Goal: Transaction & Acquisition: Purchase product/service

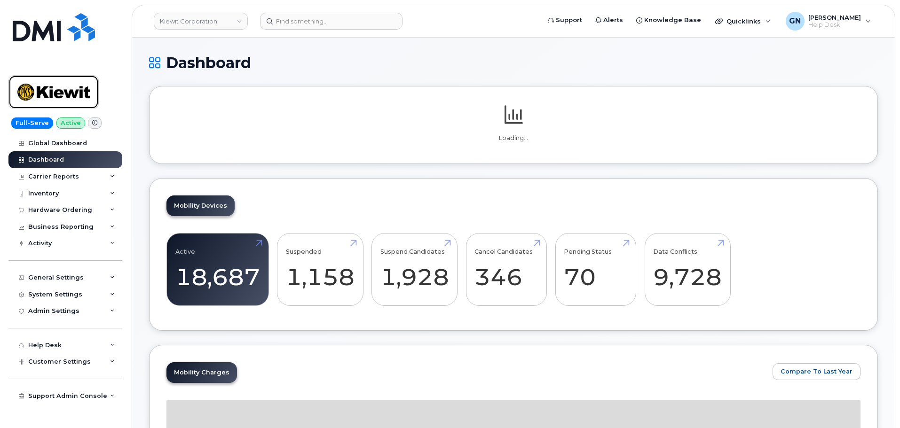
click at [78, 87] on img at bounding box center [53, 92] width 72 height 27
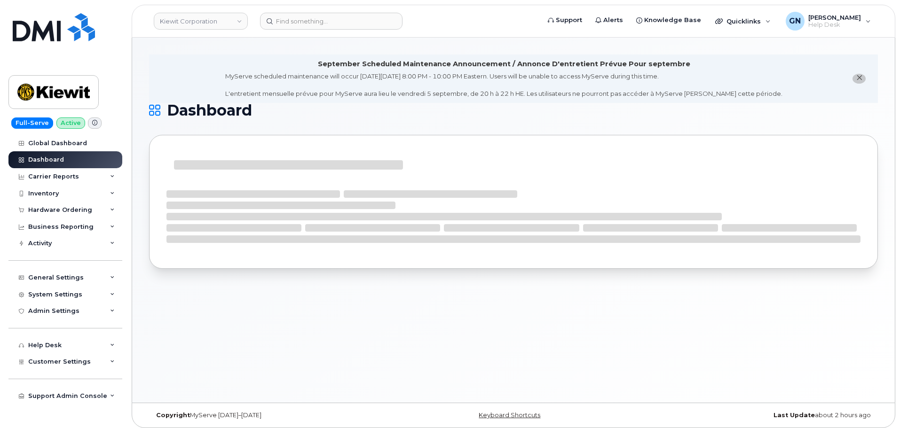
click at [861, 80] on icon "close notification" at bounding box center [859, 78] width 6 height 6
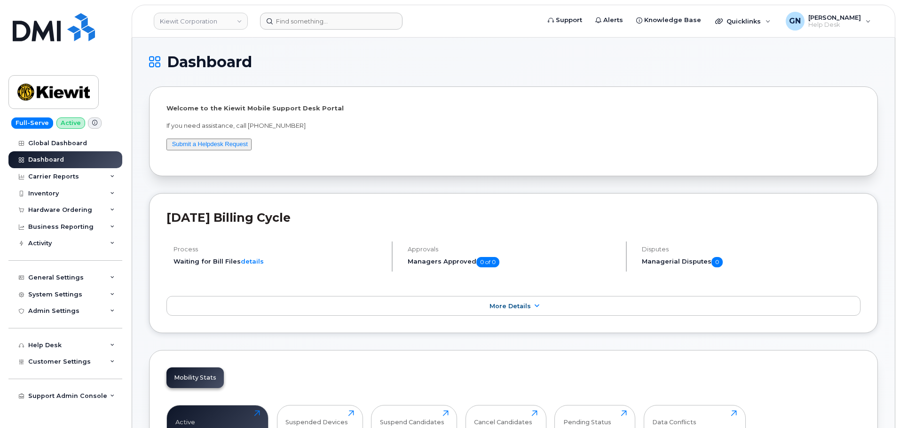
drag, startPoint x: 300, startPoint y: 12, endPoint x: 305, endPoint y: 16, distance: 6.7
click at [305, 16] on header "Kiewit Corporation Support Alerts Knowledge Base Quicklinks Suspend / Cancel De…" at bounding box center [514, 21] width 764 height 33
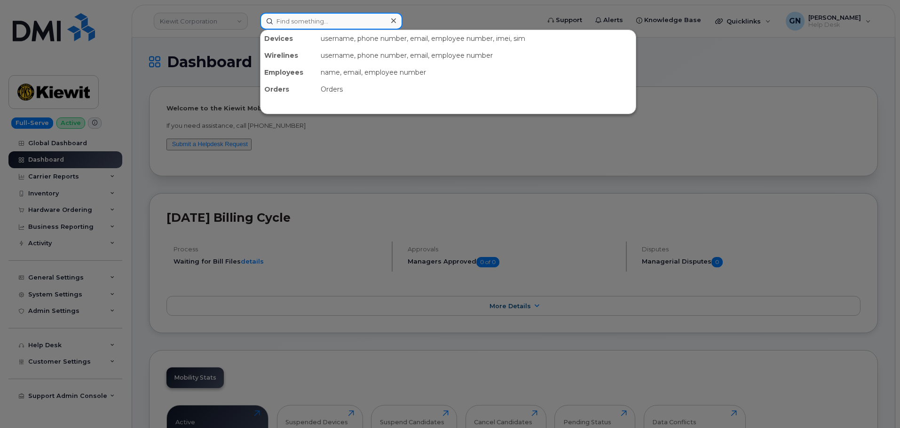
click at [309, 24] on input at bounding box center [331, 21] width 142 height 17
paste input "2602221738"
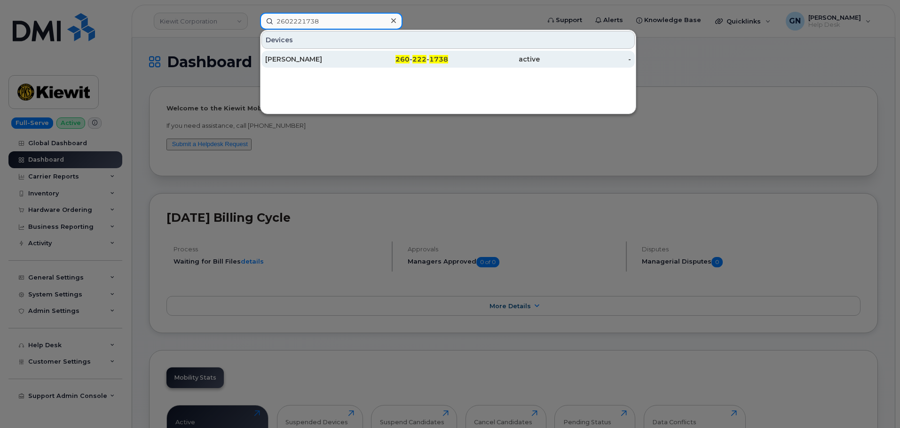
type input "2602221738"
click at [360, 63] on div "260 - 222 - 1738" at bounding box center [403, 59] width 92 height 9
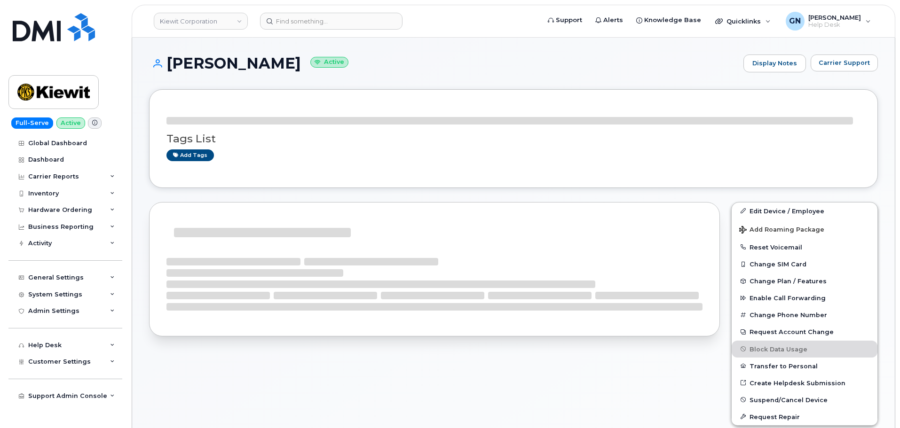
click at [180, 63] on h1 "STEVEN SUMMERS Active" at bounding box center [444, 63] width 590 height 16
drag, startPoint x: 180, startPoint y: 63, endPoint x: 242, endPoint y: 66, distance: 61.7
click at [242, 66] on h1 "STEVEN SUMMERS Active" at bounding box center [444, 63] width 590 height 16
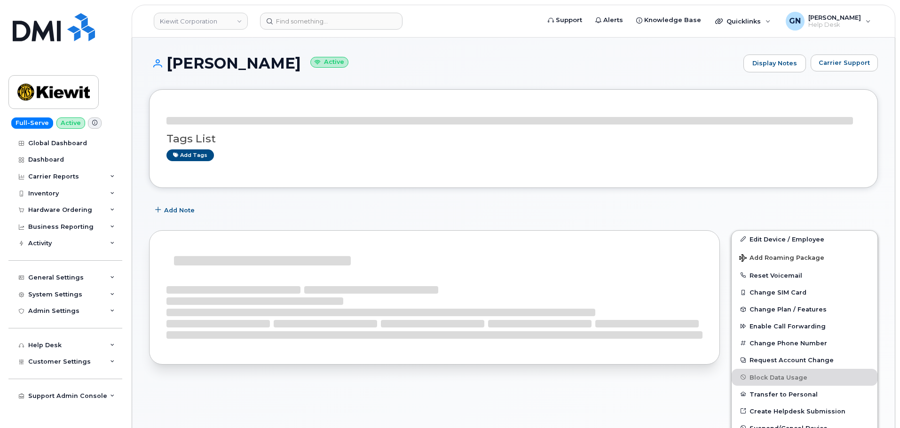
copy h1 "STEVEN SUMMERS"
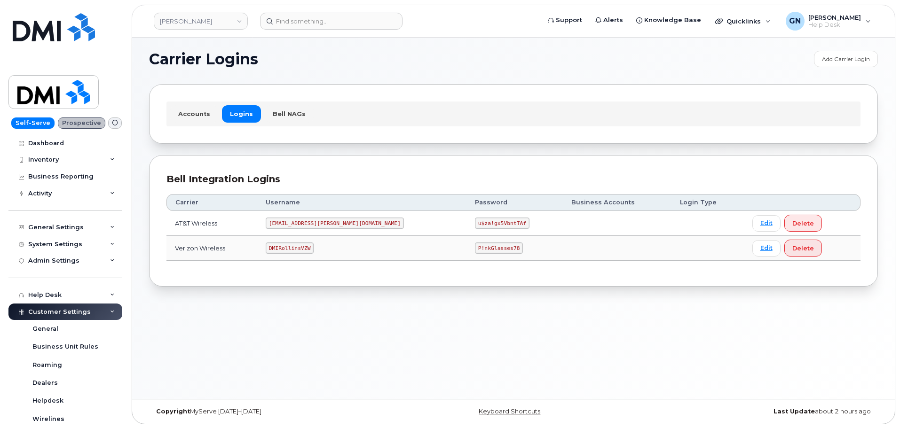
scroll to position [5, 0]
click at [330, 222] on code "[EMAIL_ADDRESS][PERSON_NAME][DOMAIN_NAME]" at bounding box center [335, 222] width 138 height 11
click at [330, 222] on code "MS-Rollins@dminc.com" at bounding box center [335, 222] width 138 height 11
copy code "MS-Rollins@dminc.com"
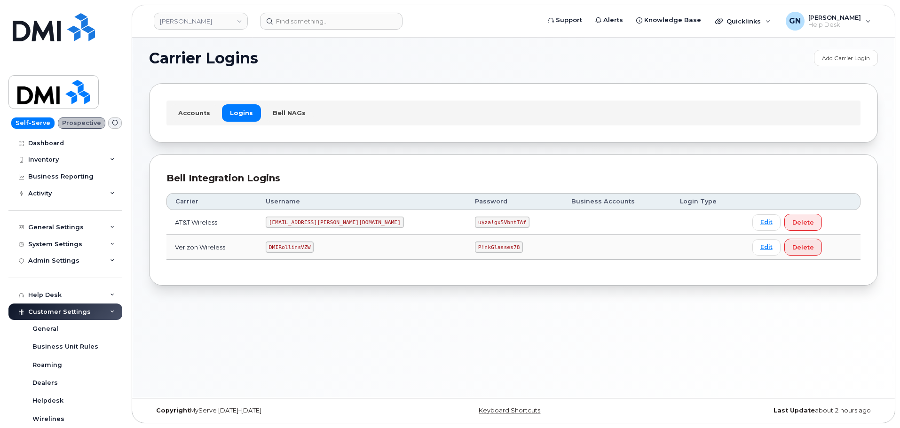
click at [475, 220] on code "u$za!gx5VbntTAf" at bounding box center [502, 222] width 55 height 11
copy code "u$za!gx5VbntTAf"
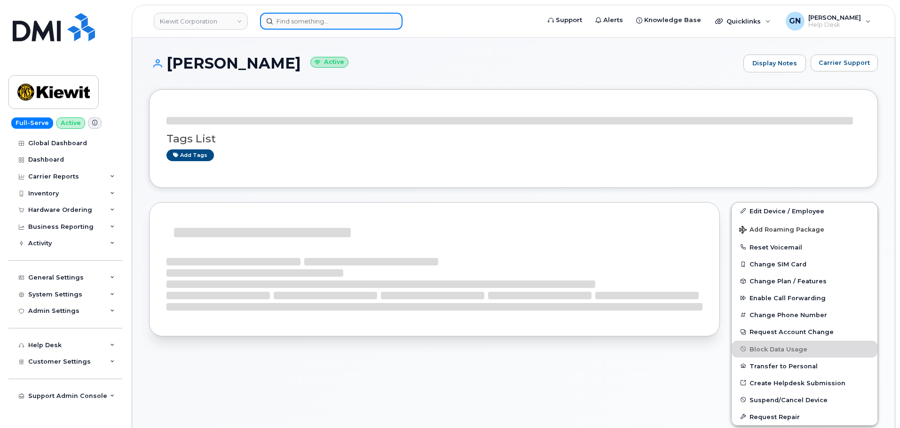
click at [277, 22] on input at bounding box center [331, 21] width 142 height 17
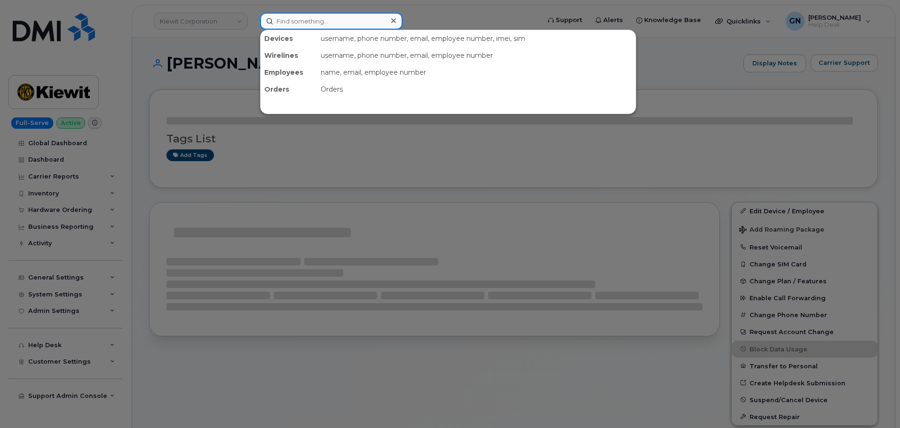
paste input "7325980632"
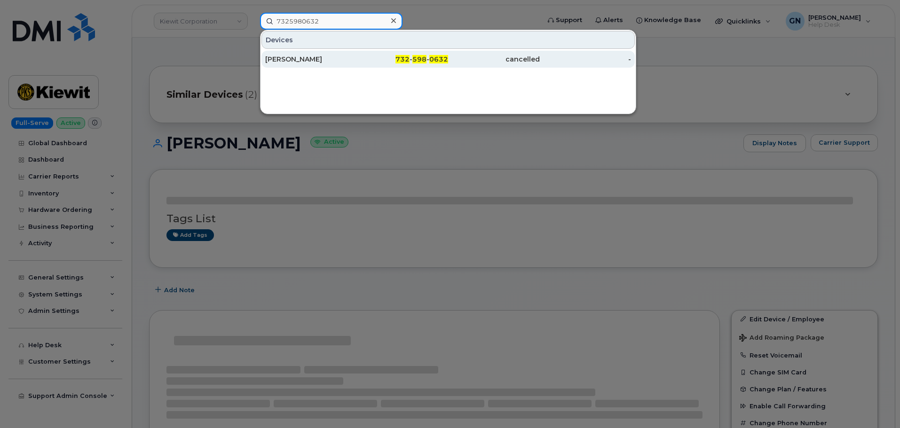
type input "7325980632"
click at [328, 57] on div "[PERSON_NAME]" at bounding box center [311, 59] width 92 height 9
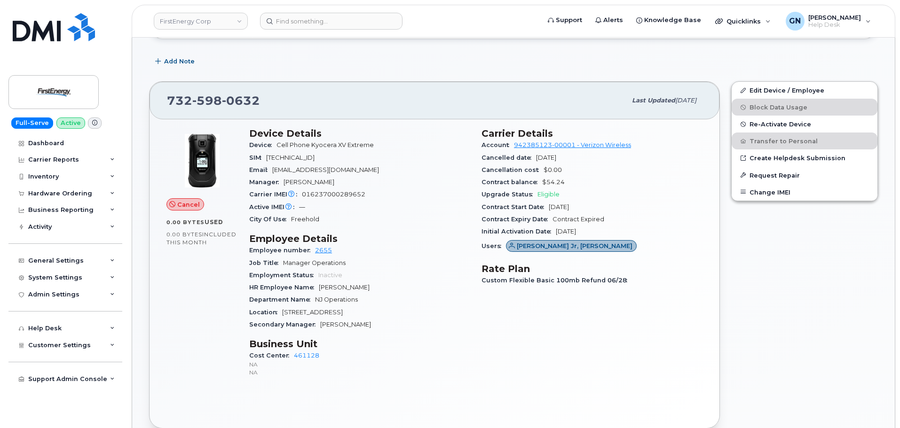
scroll to position [235, 0]
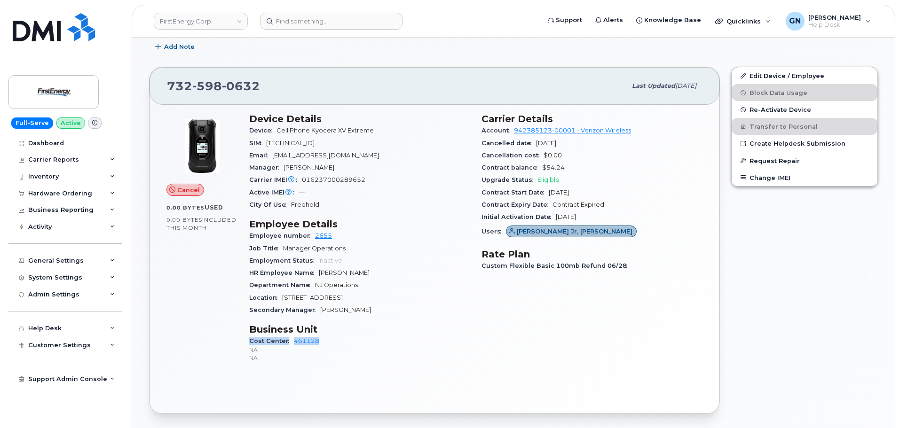
drag, startPoint x: 248, startPoint y: 340, endPoint x: 326, endPoint y: 340, distance: 78.5
click at [326, 341] on div "Device Details Device Cell Phone Kyocera XV Extreme SIM [TECHNICAL_ID] Email [E…" at bounding box center [360, 242] width 232 height 269
copy div "Cost Center 461128"
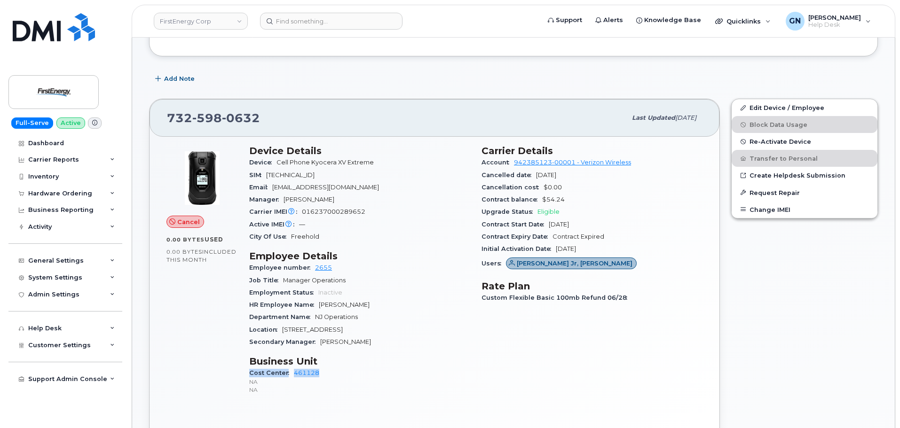
scroll to position [188, 0]
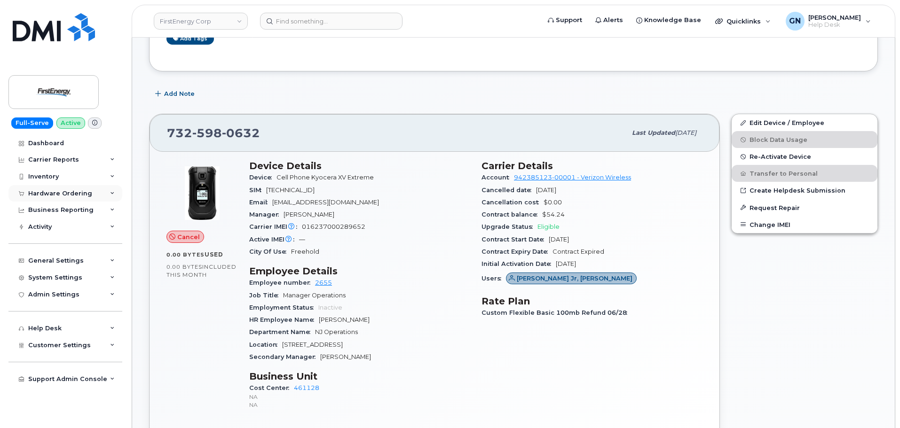
click at [57, 193] on div "Hardware Ordering" at bounding box center [60, 194] width 64 height 8
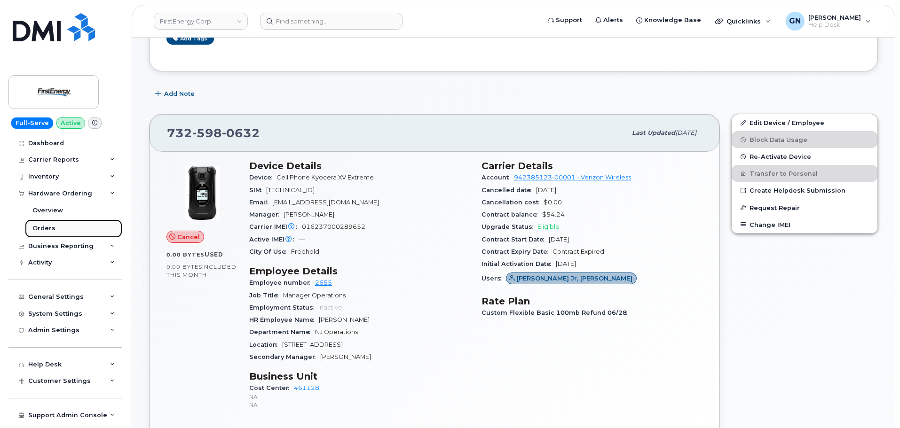
click at [52, 229] on div "Orders" at bounding box center [43, 228] width 23 height 8
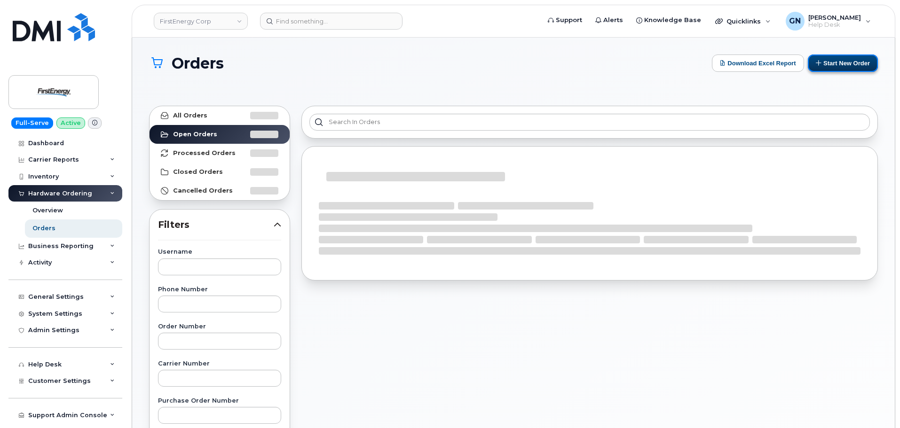
click at [843, 67] on button "Start New Order" at bounding box center [843, 63] width 70 height 17
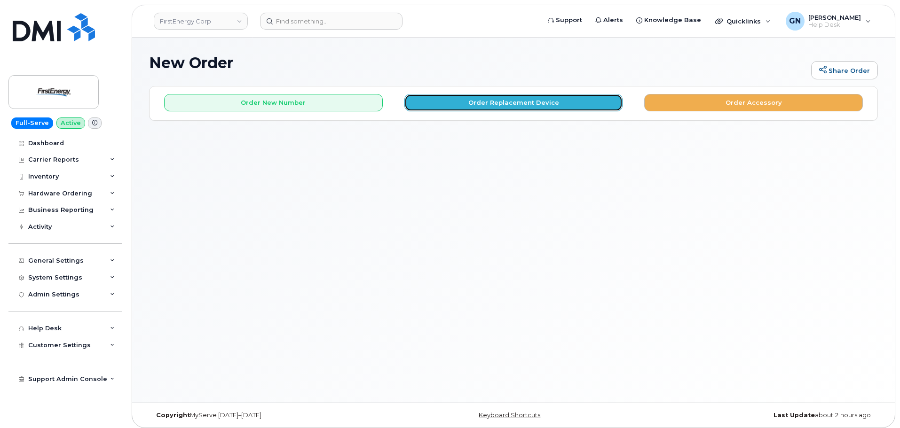
click at [484, 108] on button "Order Replacement Device" at bounding box center [513, 102] width 219 height 17
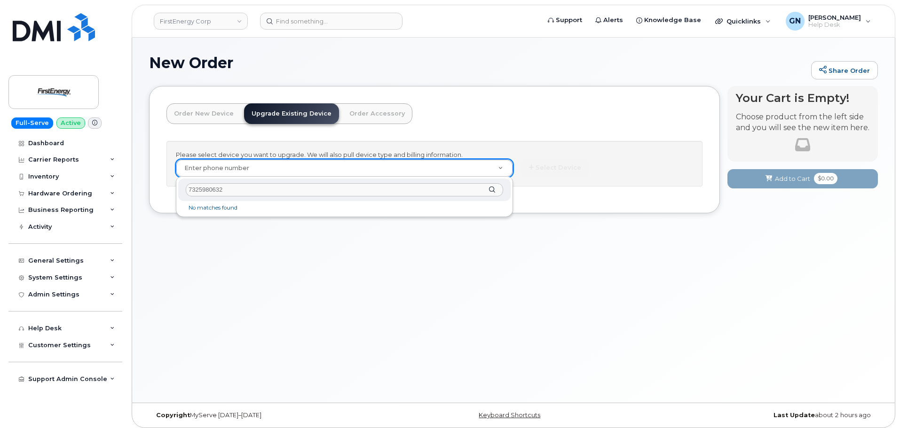
type input "7325980632"
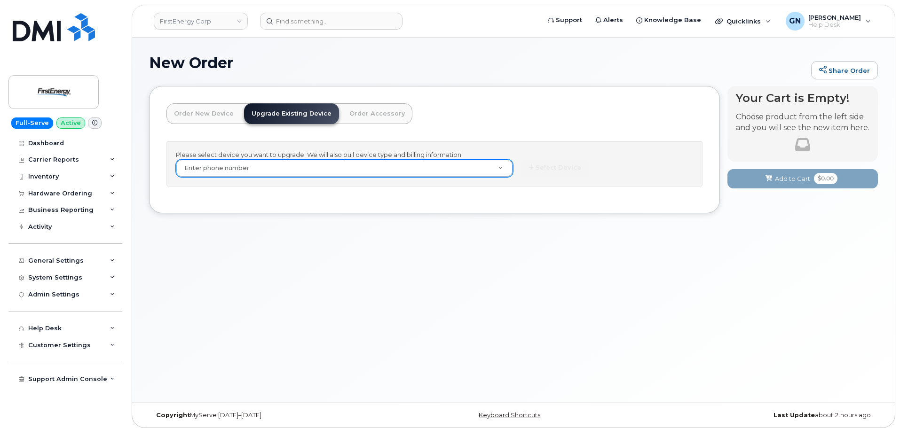
click at [203, 113] on link "Order New Device" at bounding box center [203, 113] width 75 height 21
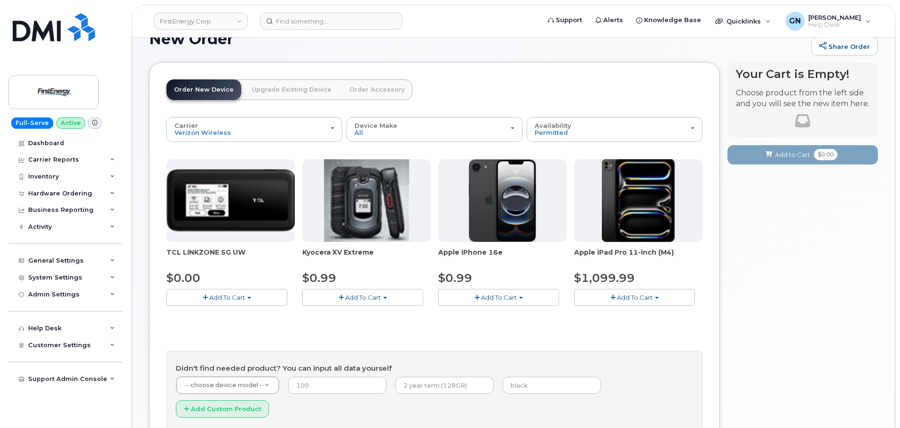
scroll to position [94, 0]
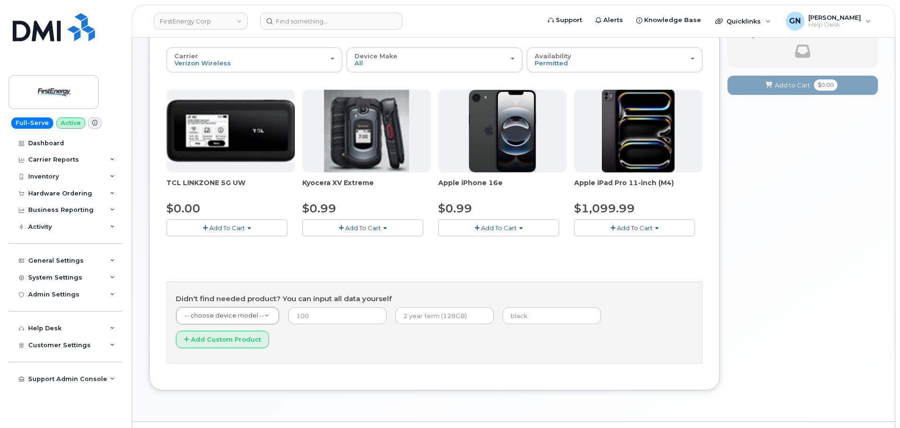
click at [358, 227] on span "Add To Cart" at bounding box center [363, 228] width 36 height 8
click at [366, 251] on link "$0.99 - 2 Year Activation" at bounding box center [352, 246] width 94 height 12
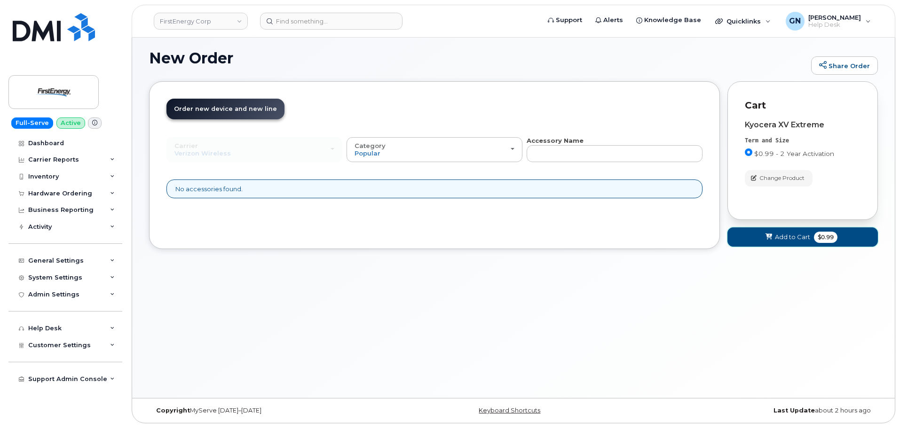
click at [782, 238] on span "Add to Cart" at bounding box center [792, 237] width 35 height 9
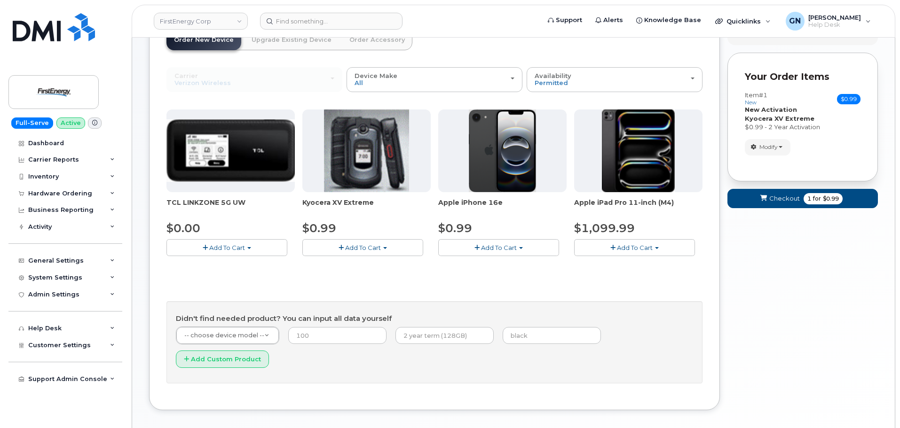
scroll to position [94, 0]
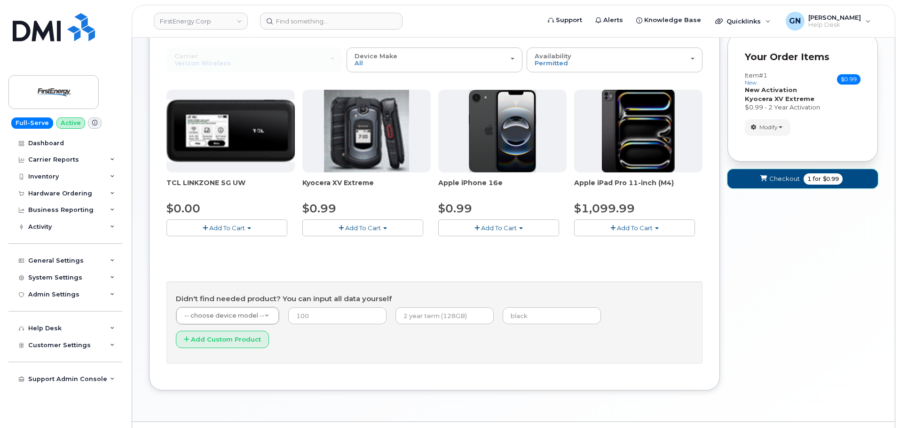
click at [771, 182] on span "Checkout" at bounding box center [784, 178] width 31 height 9
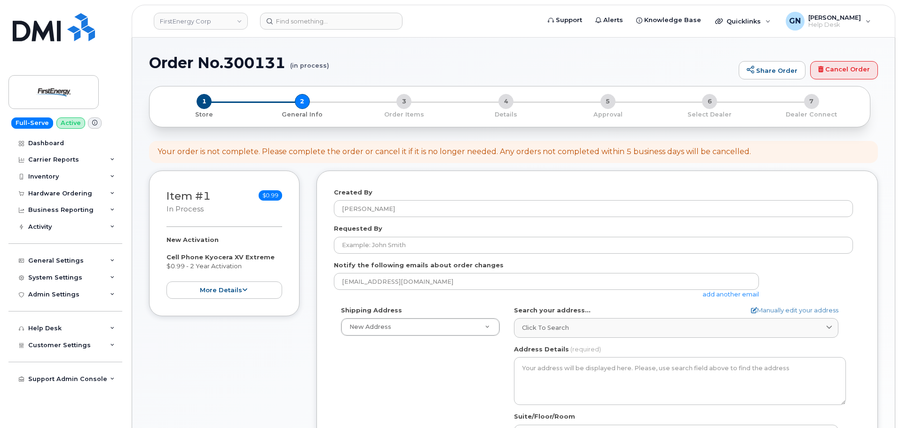
select select
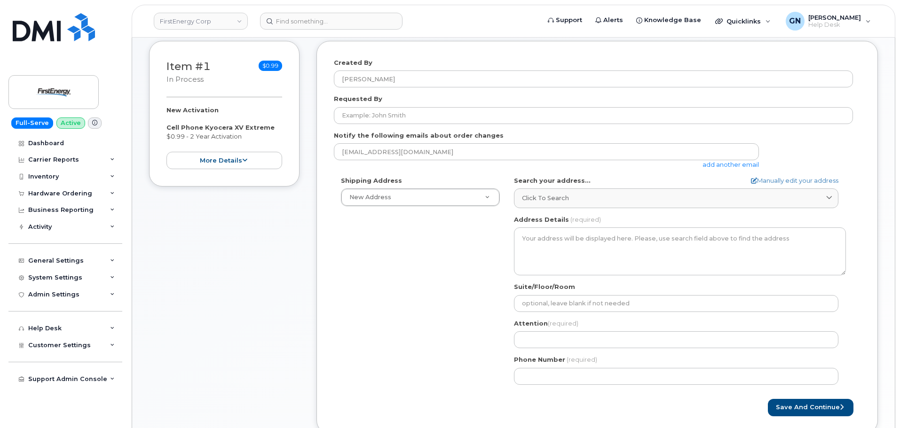
scroll to position [141, 0]
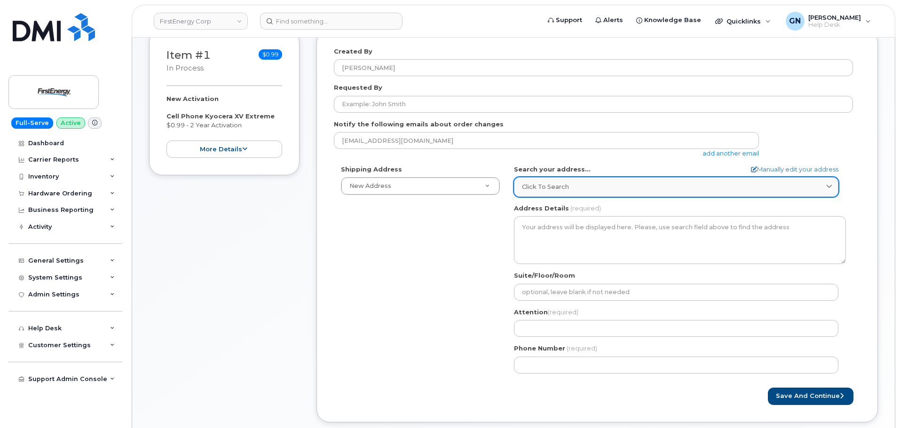
click at [594, 188] on div "Click to search" at bounding box center [676, 186] width 308 height 9
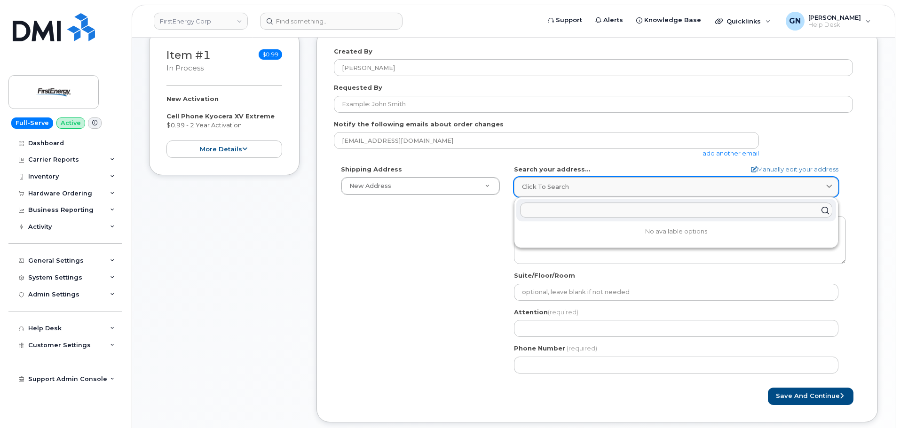
paste input "[STREET_ADDRESS]"
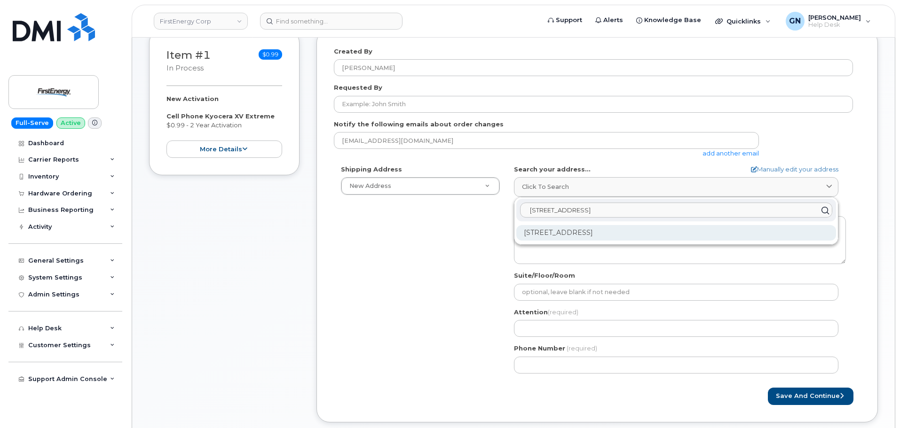
type input "[STREET_ADDRESS]"
click at [614, 233] on div "201 Monmouth Rd West Long Branch NJ 07764-1019" at bounding box center [676, 233] width 320 height 16
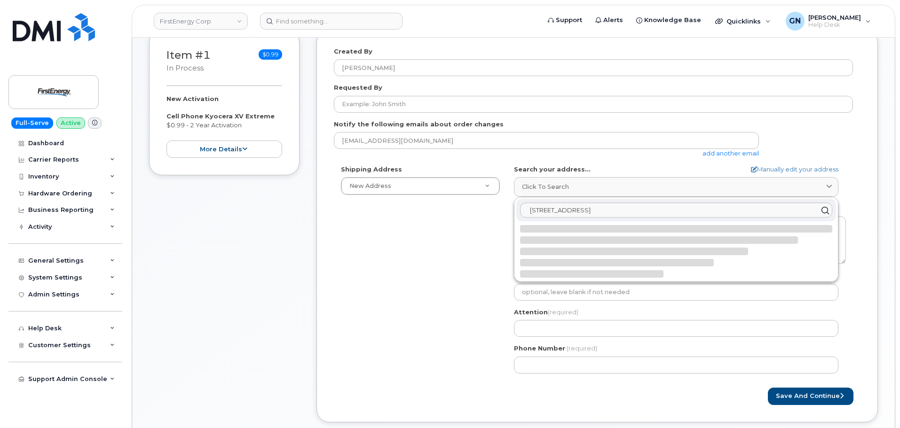
select select
type textarea "201 Monmouth Rd WEST LONG BRANCH NJ 07764-1019 UNITED STATES"
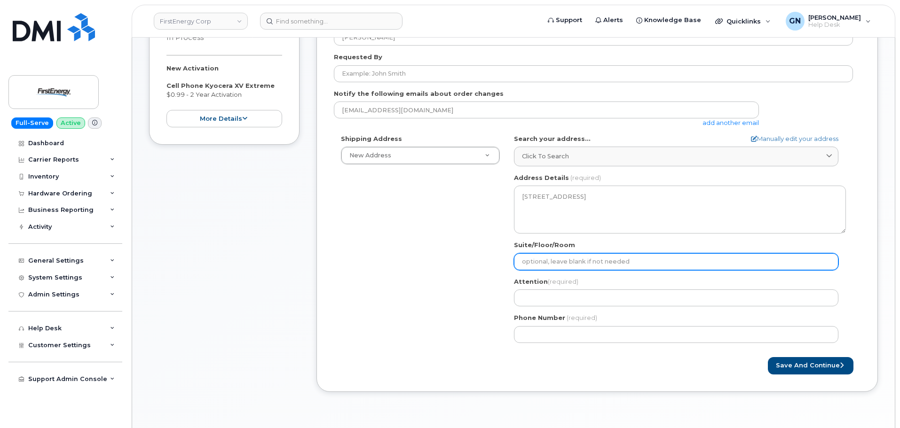
scroll to position [188, 0]
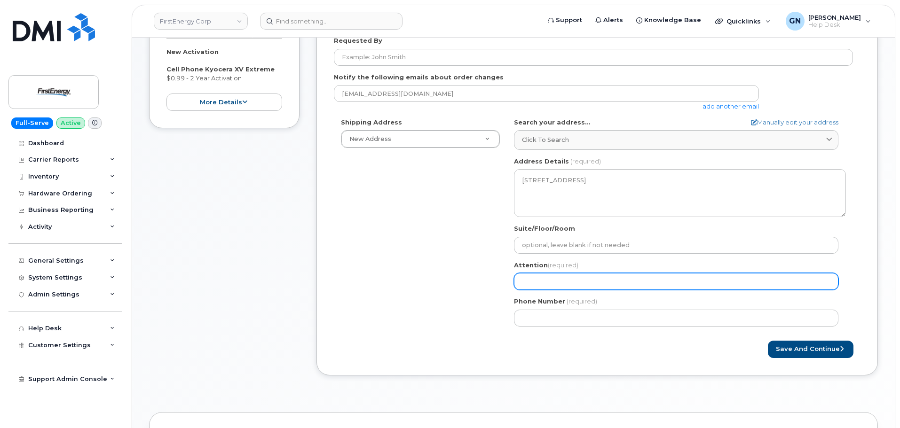
click at [586, 277] on input "Attention (required)" at bounding box center [676, 281] width 324 height 17
paste input "William C Dahrouge"
select select
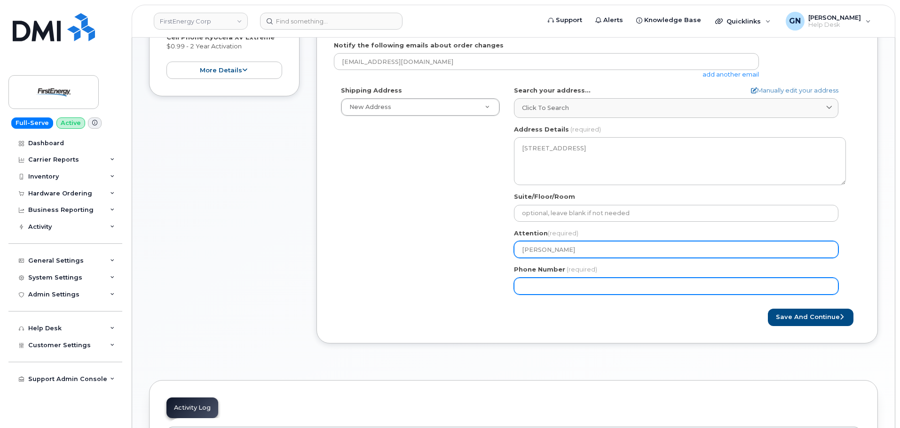
scroll to position [235, 0]
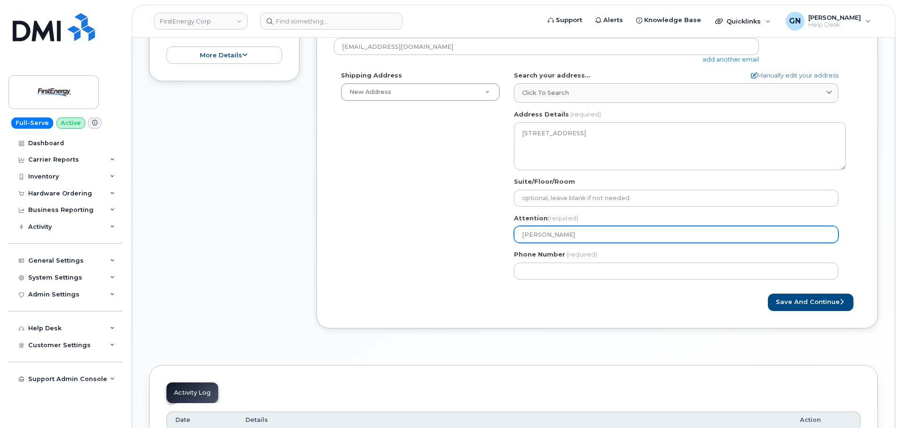
type input "William C Dahrouge"
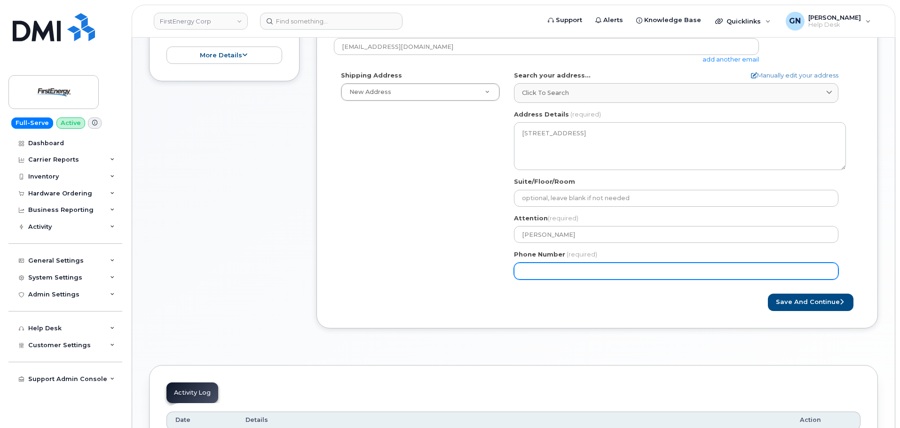
click at [664, 276] on input "Phone Number" at bounding box center [676, 271] width 324 height 17
paste input "7328032352"
select select
type input "7328032352"
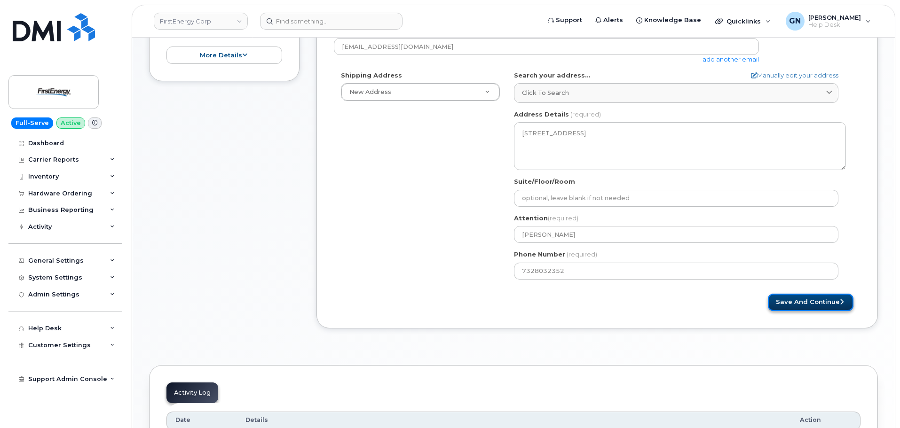
click at [791, 303] on button "Save and Continue" at bounding box center [811, 302] width 86 height 17
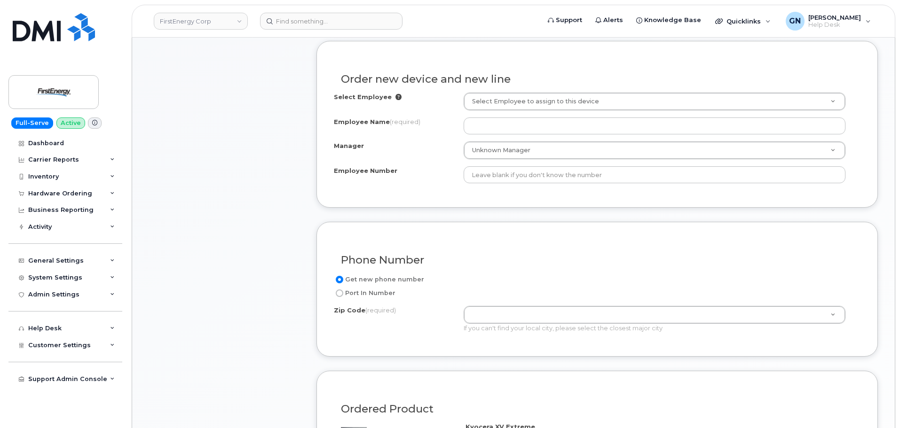
scroll to position [357, 0]
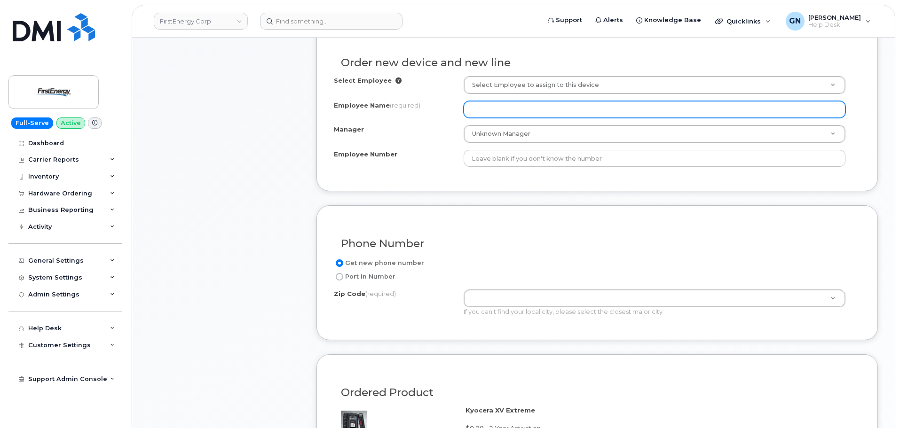
click at [579, 111] on input "Employee Name (required)" at bounding box center [655, 109] width 382 height 17
paste input "[PERSON_NAME]"
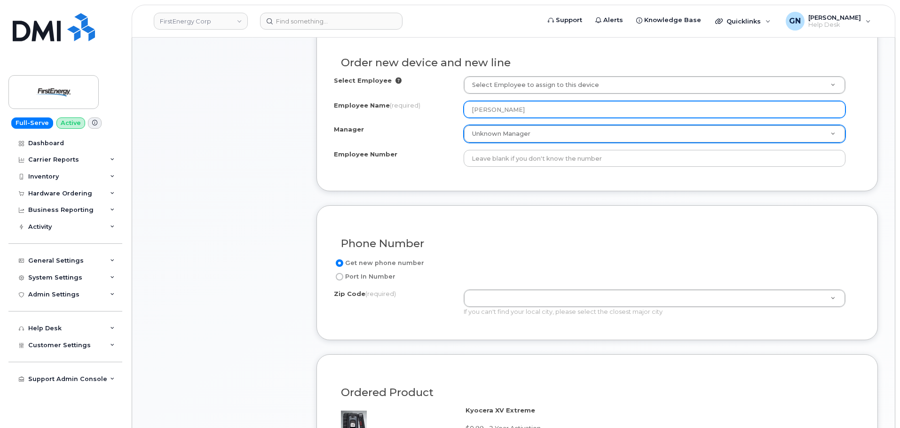
type input "[PERSON_NAME]"
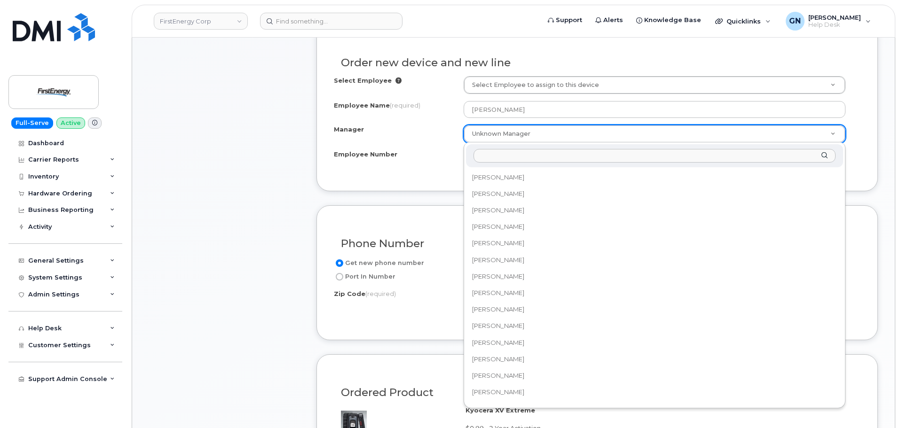
scroll to position [30968, 0]
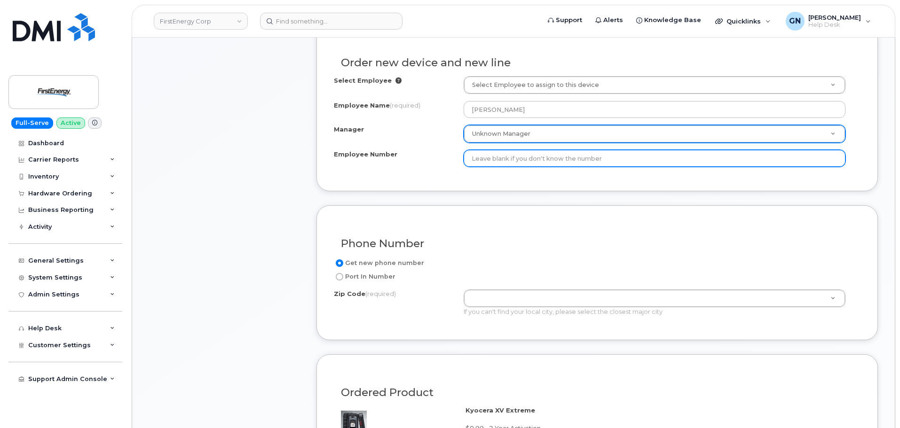
click at [490, 161] on input "Employee Number" at bounding box center [655, 158] width 382 height 17
type input "47394"
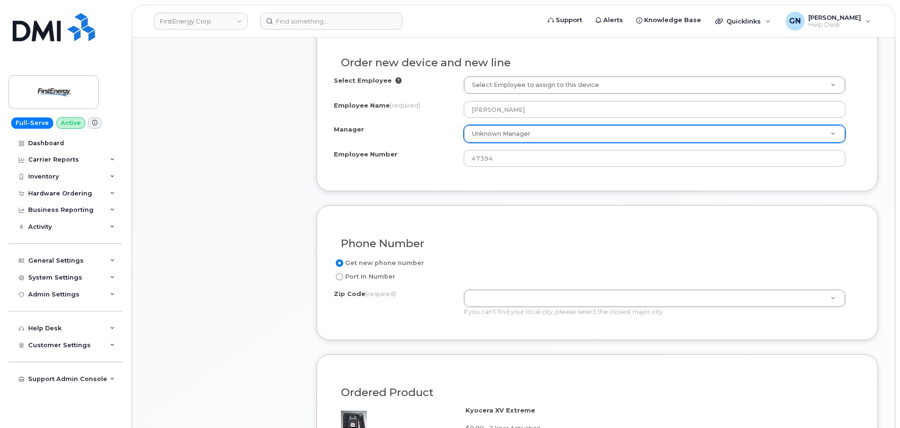
click at [495, 209] on div "Phone Number Get new phone number Port In Number Zip Code (required) Zip Code (…" at bounding box center [596, 272] width 561 height 135
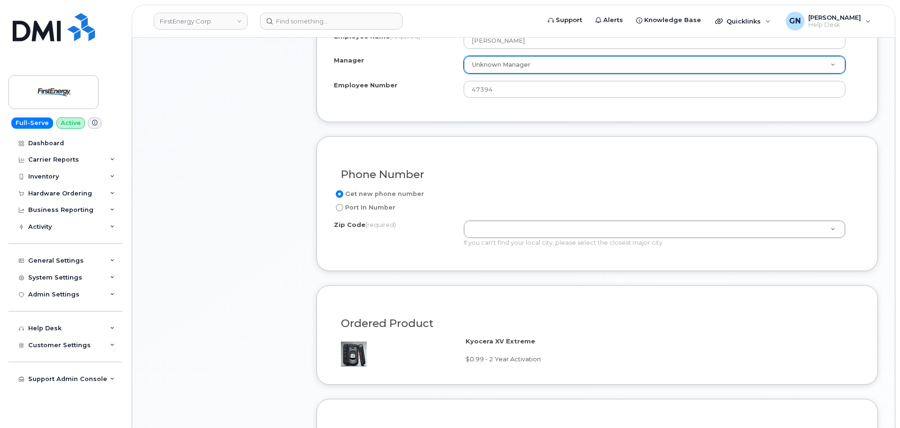
scroll to position [404, 0]
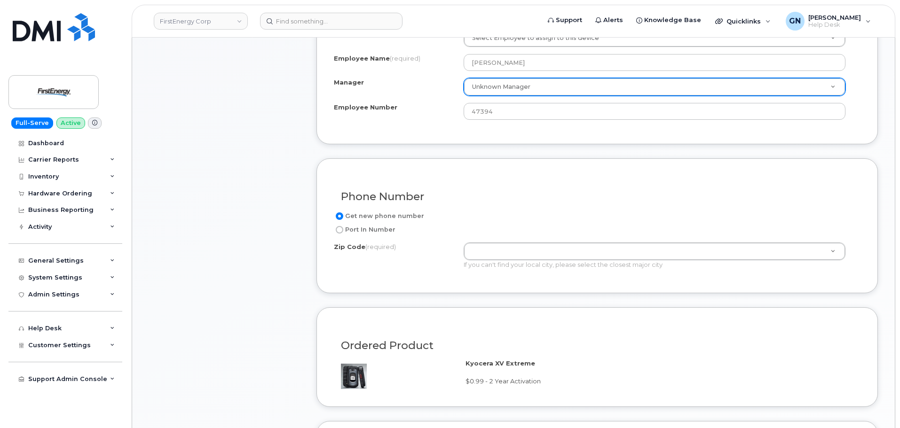
paste input "07764"
type input "07764"
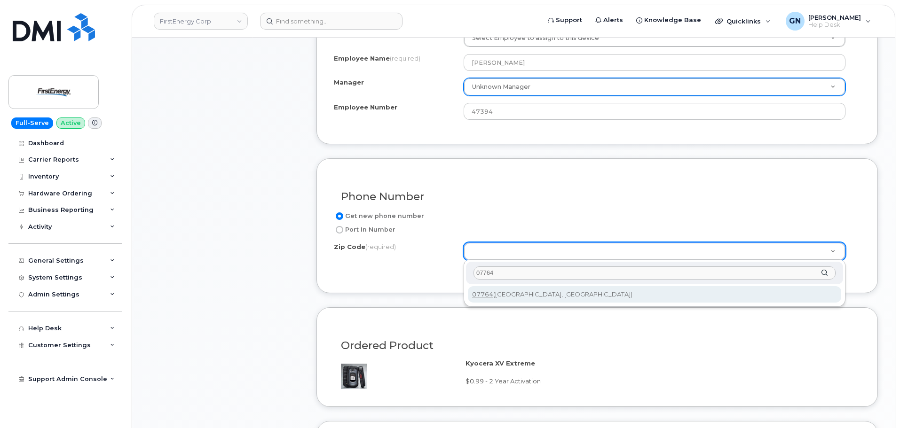
type input "07764"
type input "07764 (West Long Branch, NJ)"
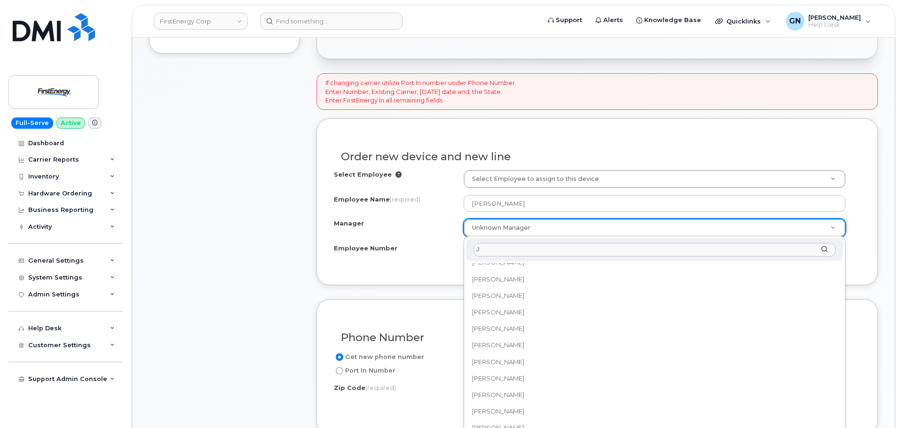
scroll to position [0, 0]
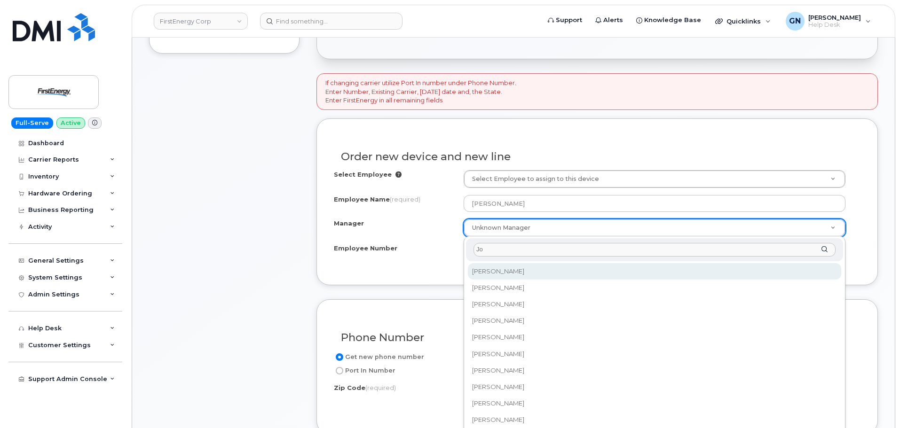
type input "J"
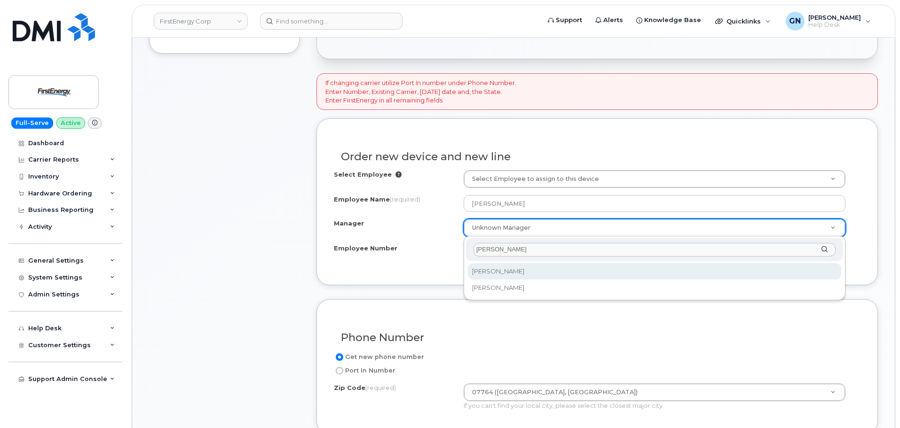
type input "COntos"
select select "2065740"
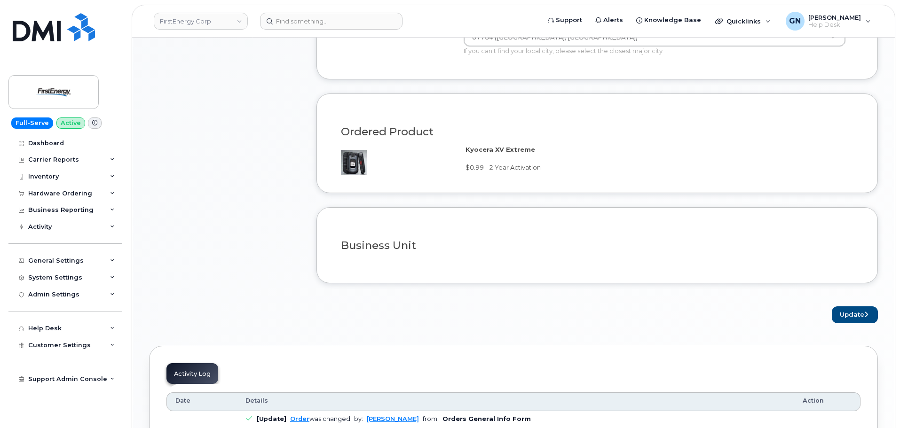
scroll to position [639, 0]
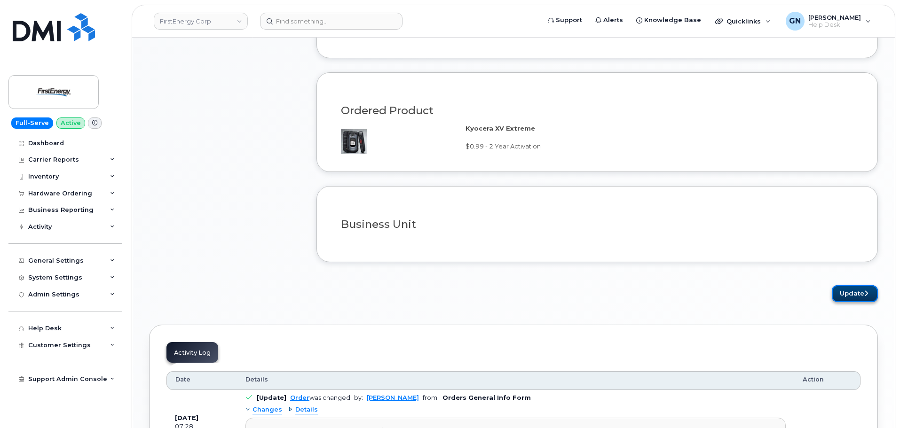
click at [846, 292] on button "Update" at bounding box center [855, 293] width 46 height 17
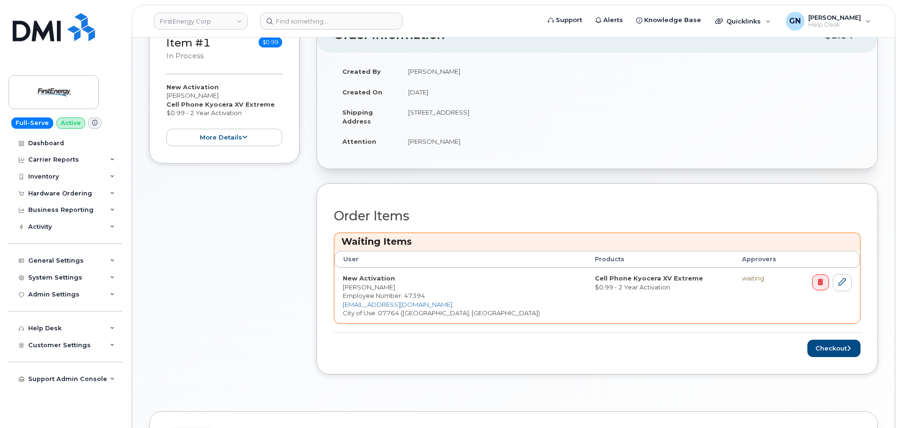
scroll to position [235, 0]
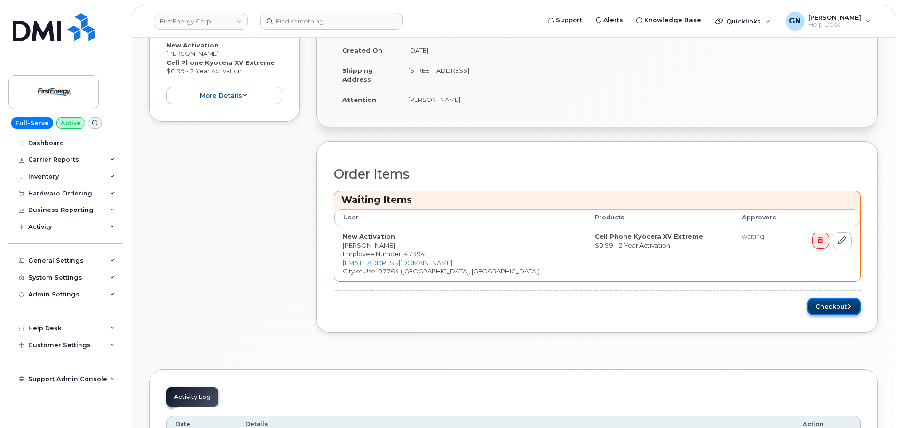
click at [829, 308] on button "Checkout" at bounding box center [833, 306] width 53 height 17
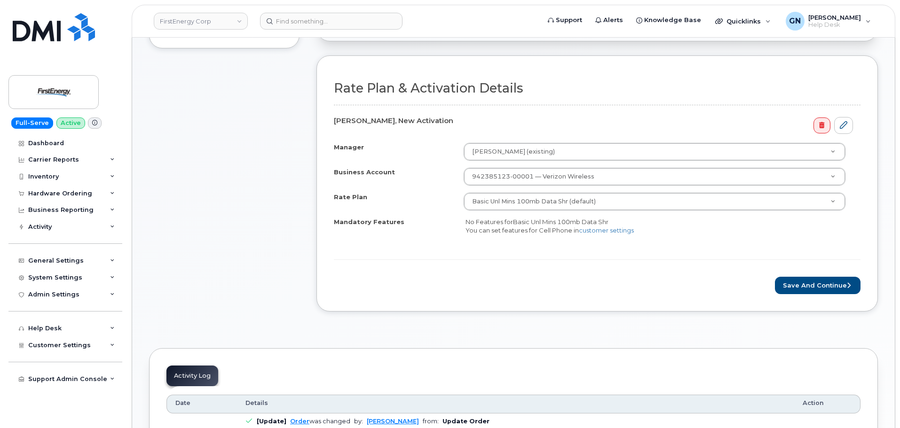
scroll to position [235, 0]
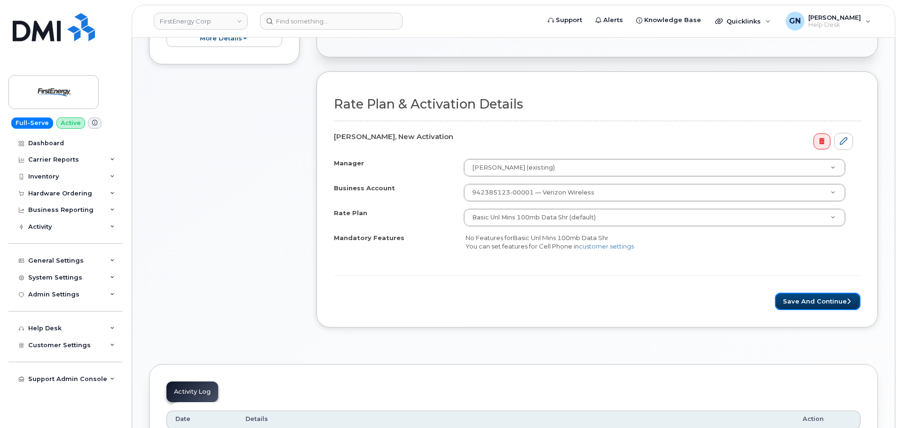
drag, startPoint x: 802, startPoint y: 300, endPoint x: 784, endPoint y: 297, distance: 18.2
click at [800, 300] on button "Save and Continue" at bounding box center [818, 301] width 86 height 17
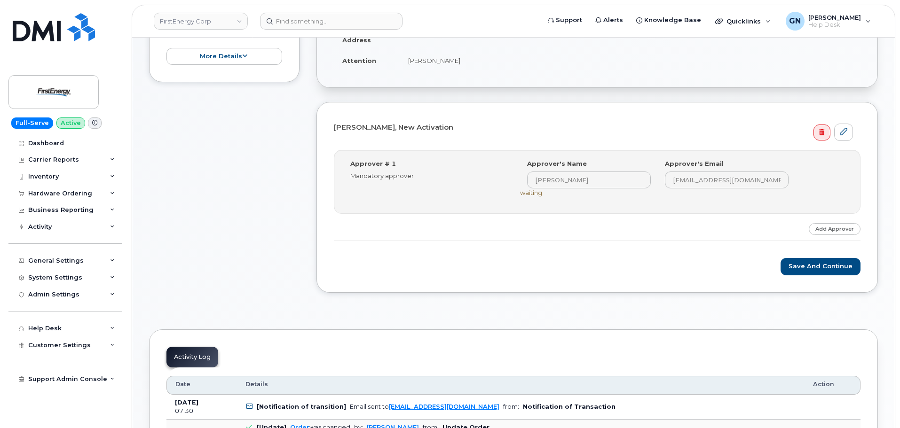
scroll to position [188, 0]
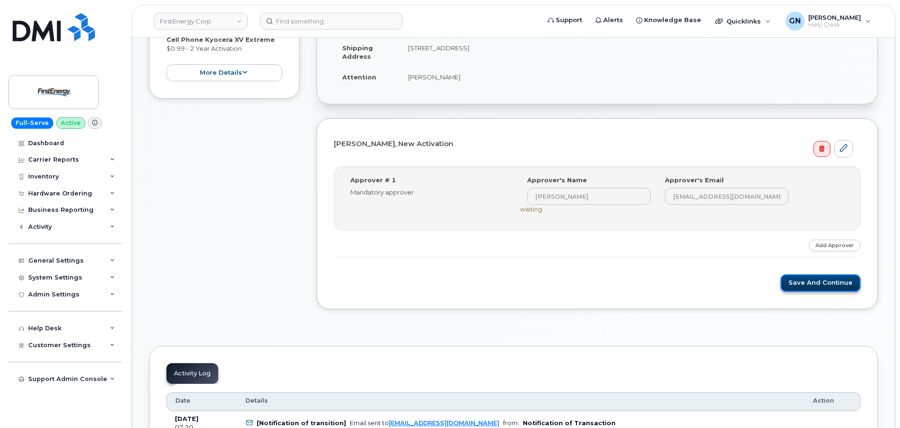
click at [797, 282] on button "Save and Continue" at bounding box center [821, 283] width 80 height 17
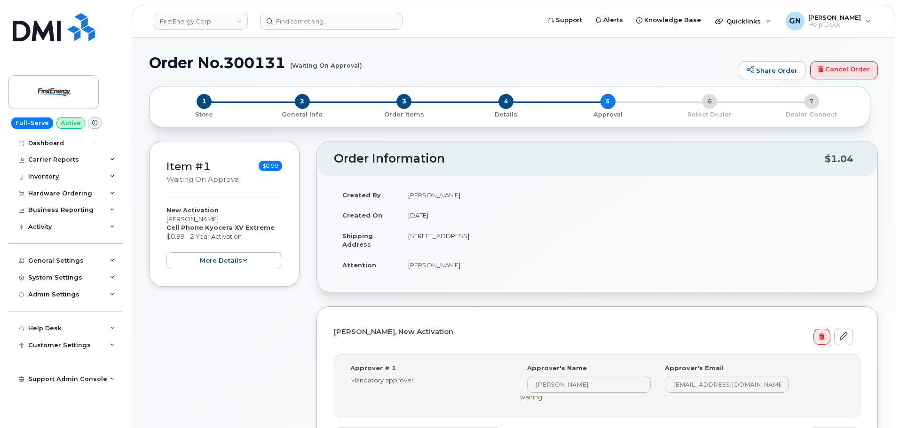
click at [167, 60] on h1 "Order No.300131 (Waiting On Approval)" at bounding box center [441, 63] width 585 height 16
drag, startPoint x: 168, startPoint y: 59, endPoint x: 229, endPoint y: 48, distance: 62.5
copy h1 "Order No.300131"
click at [304, 23] on input at bounding box center [331, 21] width 142 height 17
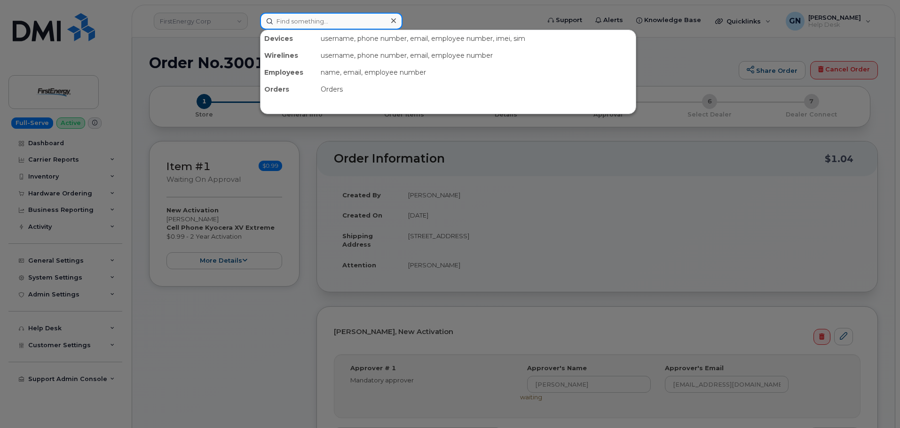
paste input "7322781418"
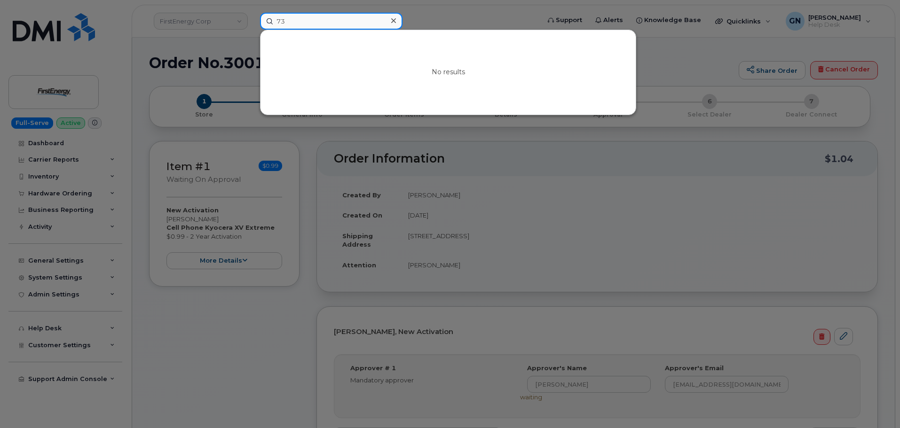
type input "7"
click at [360, 17] on input at bounding box center [331, 21] width 142 height 17
paste input "5514047535"
type input "5514047535"
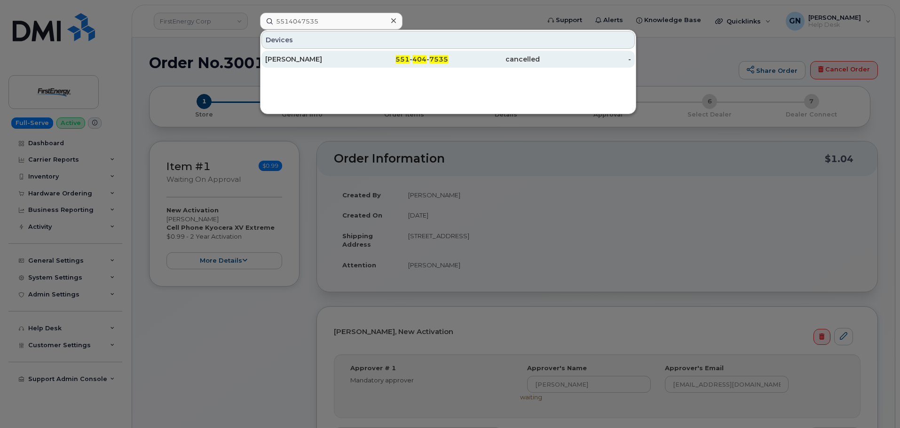
click at [352, 62] on div "WILLIAM HERANNEY JR" at bounding box center [311, 59] width 92 height 9
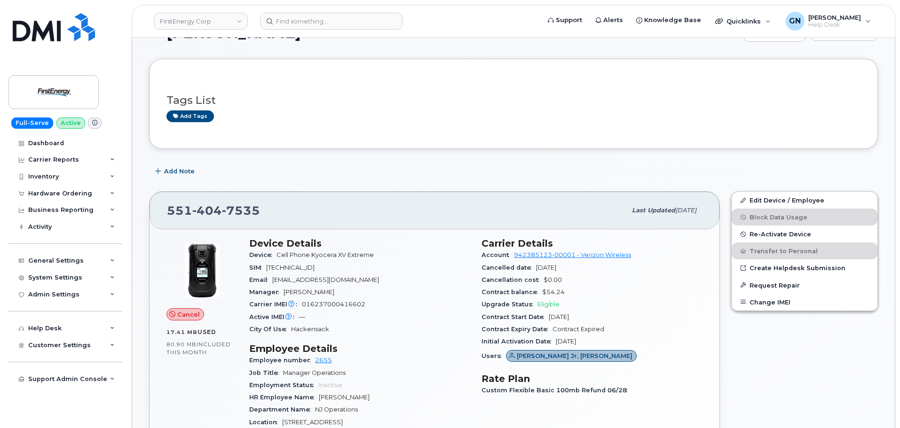
scroll to position [94, 0]
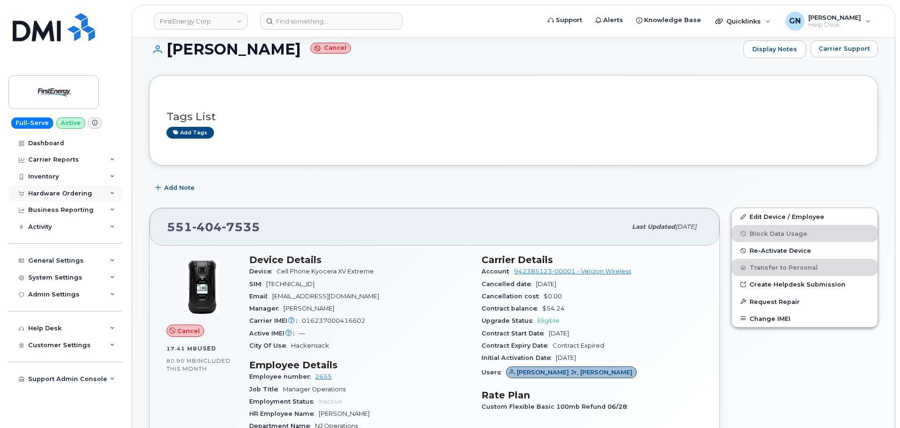
click at [69, 192] on div "Hardware Ordering" at bounding box center [60, 194] width 64 height 8
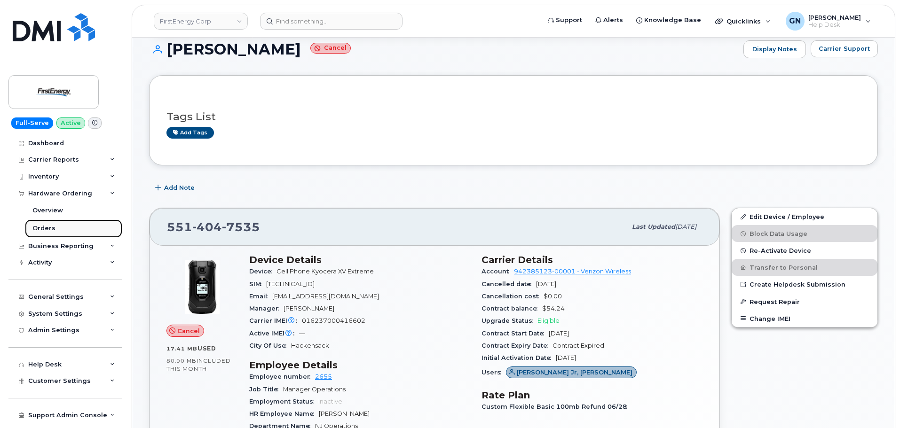
click at [68, 228] on link "Orders" at bounding box center [73, 229] width 97 height 18
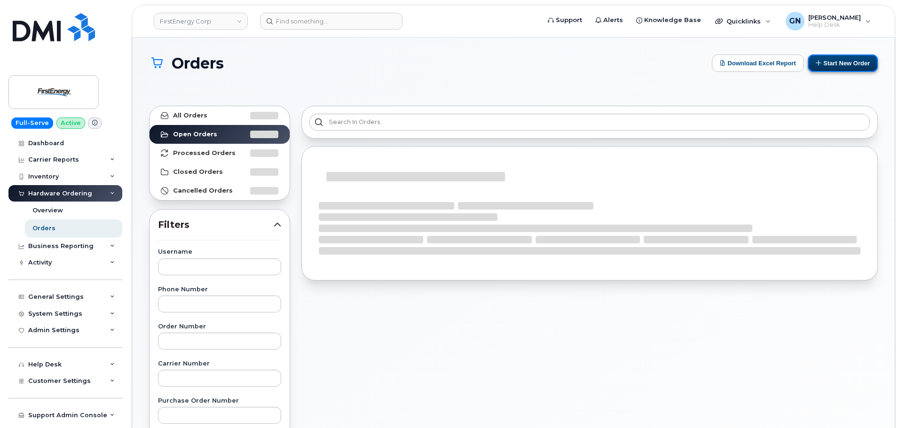
click at [826, 64] on button "Start New Order" at bounding box center [843, 63] width 70 height 17
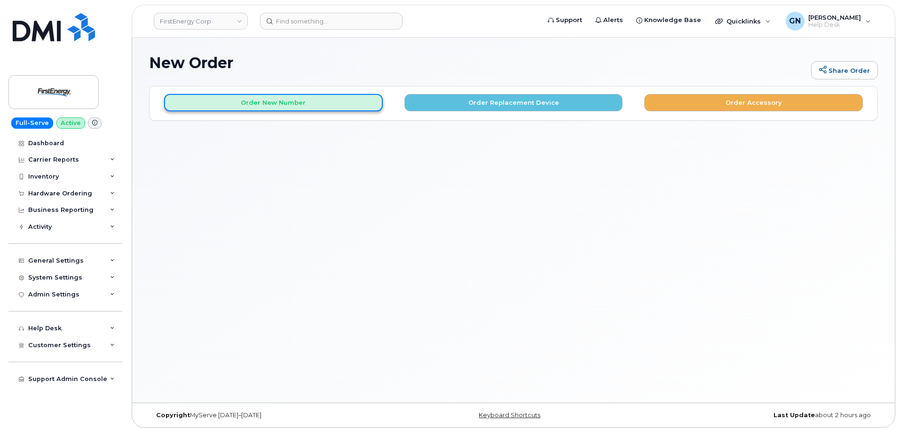
click at [273, 103] on button "Order New Number" at bounding box center [273, 102] width 219 height 17
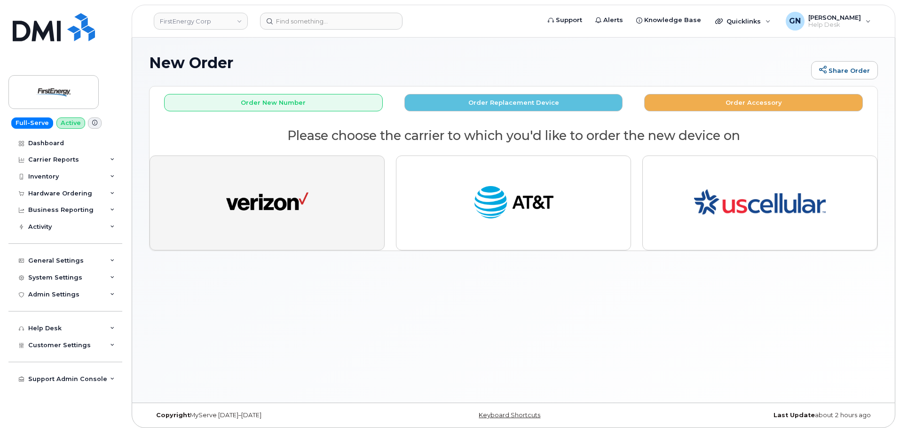
click at [304, 174] on button "button" at bounding box center [267, 203] width 235 height 95
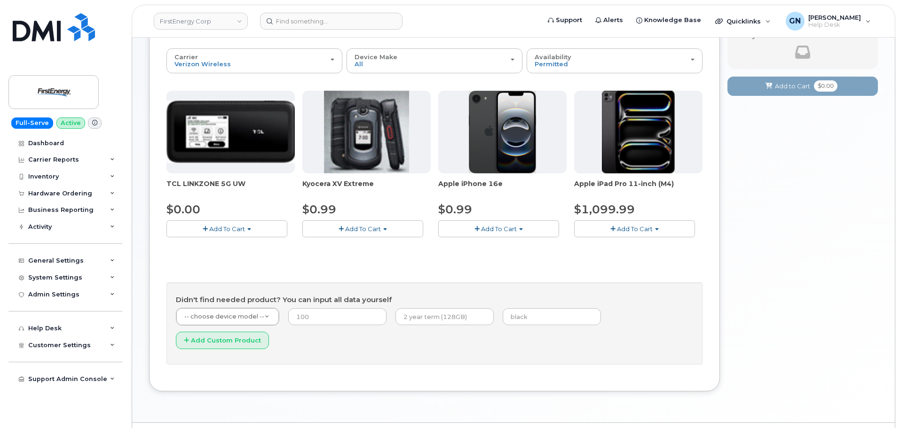
scroll to position [94, 0]
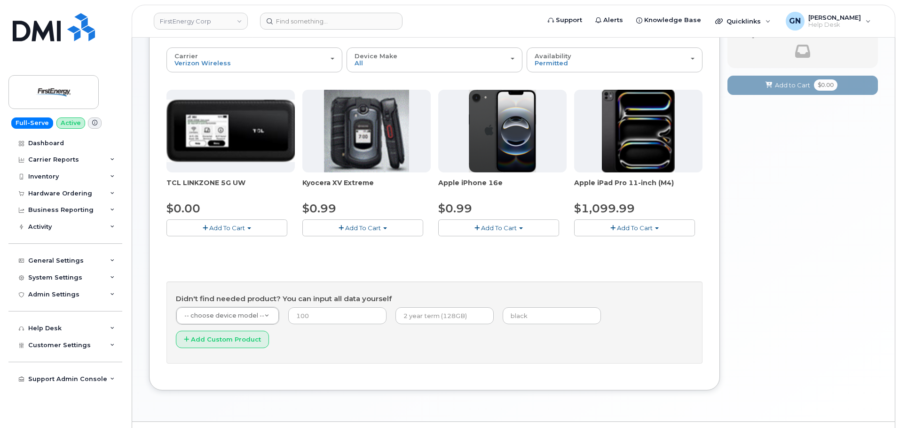
click at [351, 229] on span "Add To Cart" at bounding box center [363, 228] width 36 height 8
click at [355, 246] on link "$0.99 - 2 Year Activation" at bounding box center [352, 246] width 94 height 12
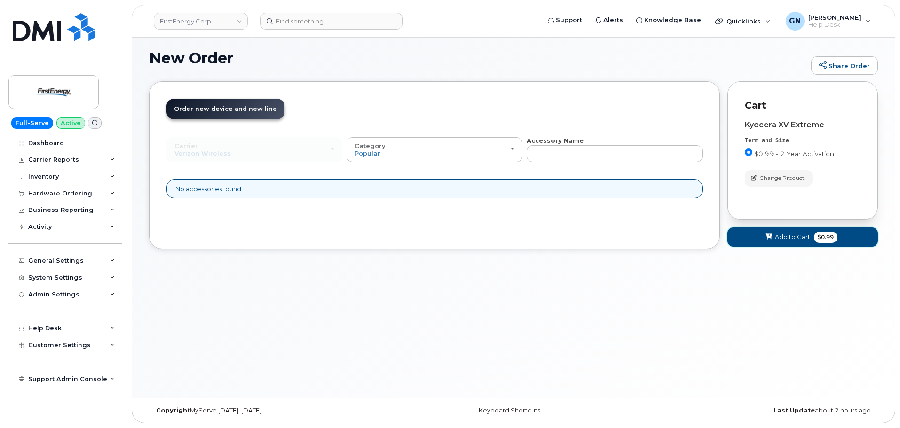
click at [768, 243] on button "Add to Cart $0.99" at bounding box center [802, 237] width 150 height 19
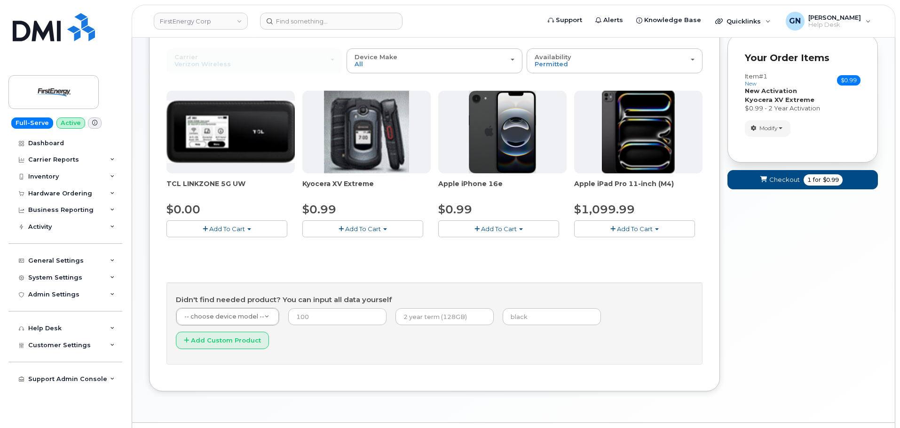
scroll to position [94, 0]
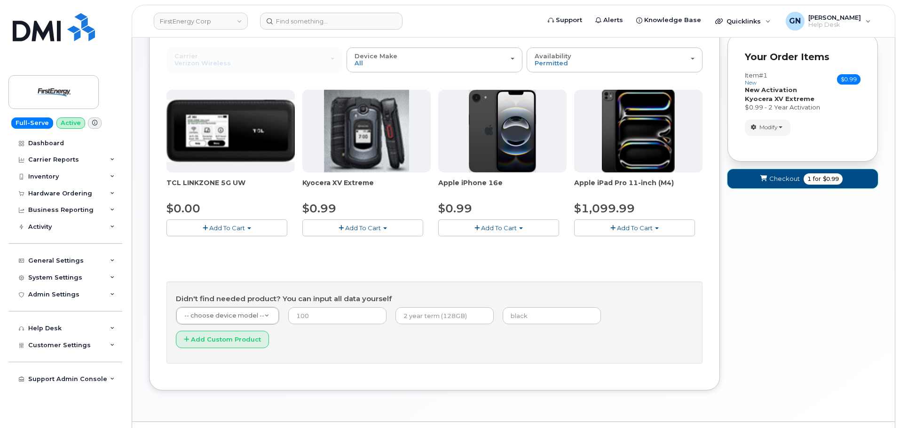
click at [830, 183] on span "1 for $0.99" at bounding box center [823, 179] width 39 height 11
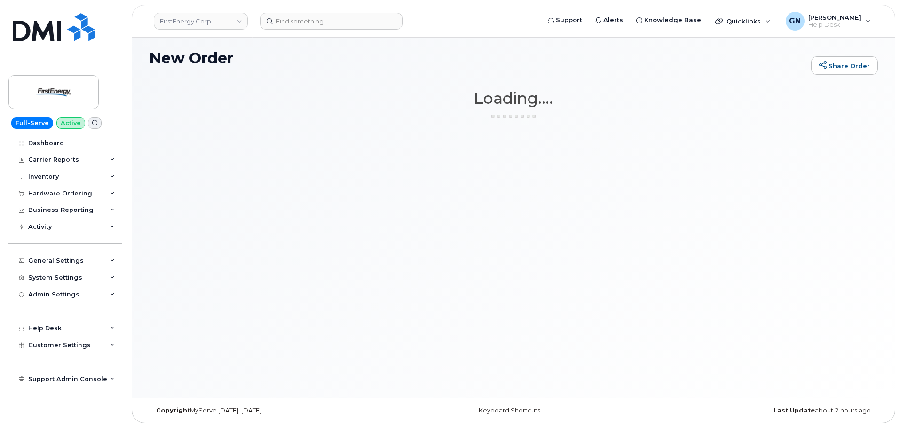
scroll to position [5, 0]
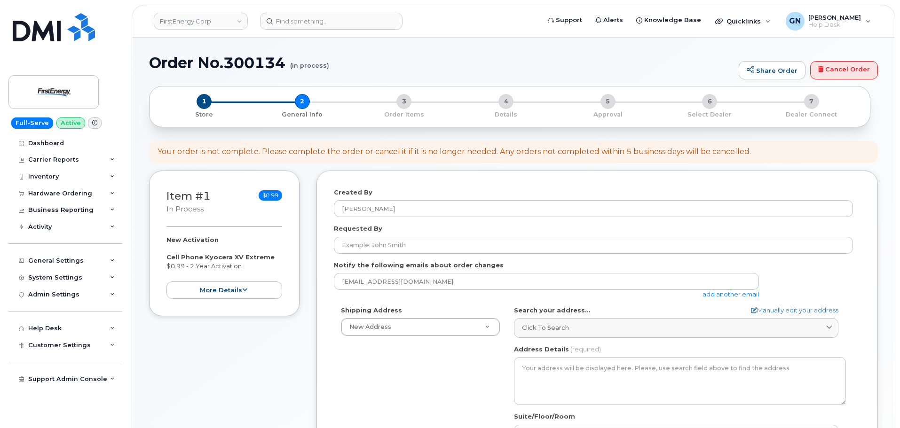
select select
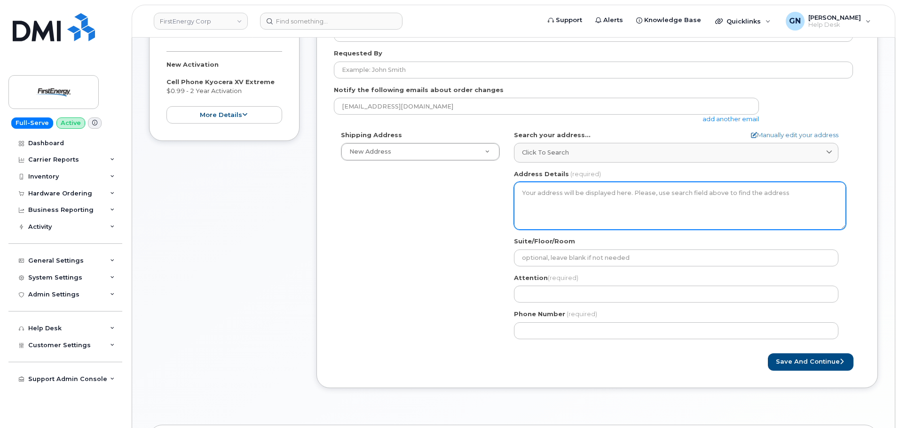
scroll to position [188, 0]
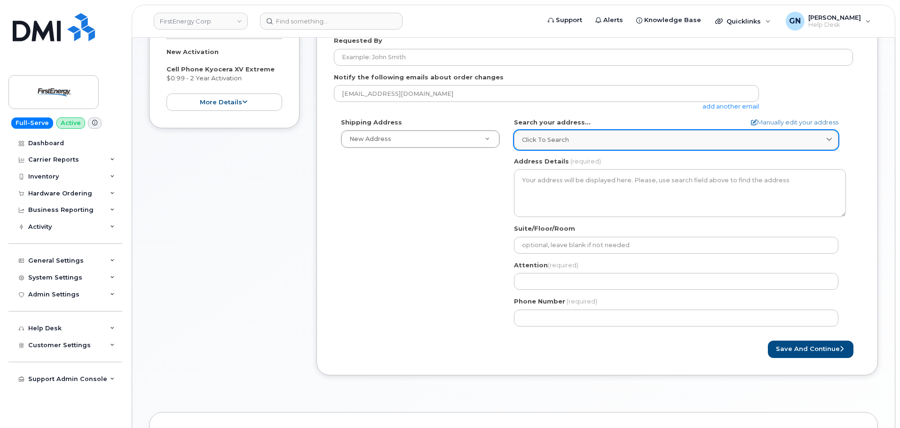
click at [554, 142] on span "Click to search" at bounding box center [545, 139] width 47 height 9
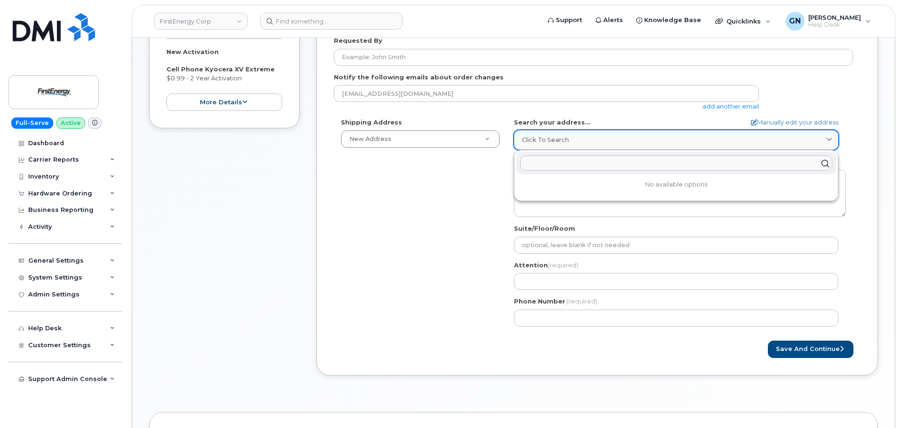
paste input "[STREET_ADDRESS]"
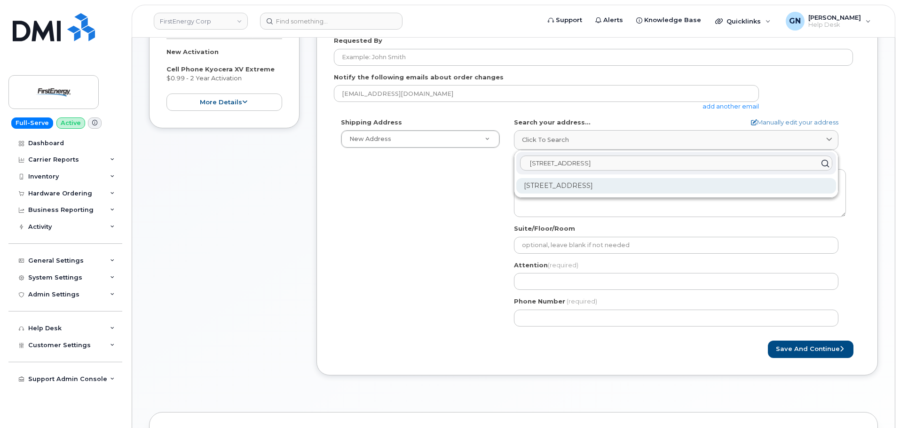
type input "[STREET_ADDRESS]"
click at [585, 191] on div "[STREET_ADDRESS]" at bounding box center [676, 186] width 320 height 16
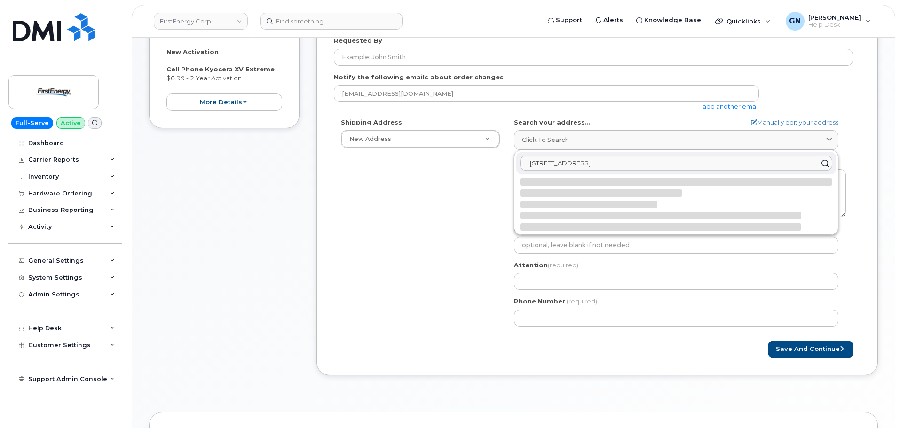
select select
type textarea "[STREET_ADDRESS]"
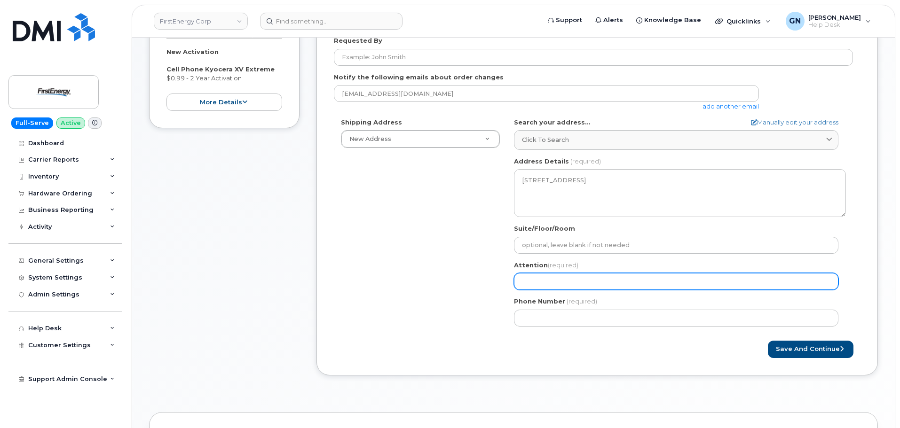
click at [563, 276] on input "Attention (required)" at bounding box center [676, 281] width 324 height 17
paste input "[PERSON_NAME]"
select select
type input "[PERSON_NAME]"
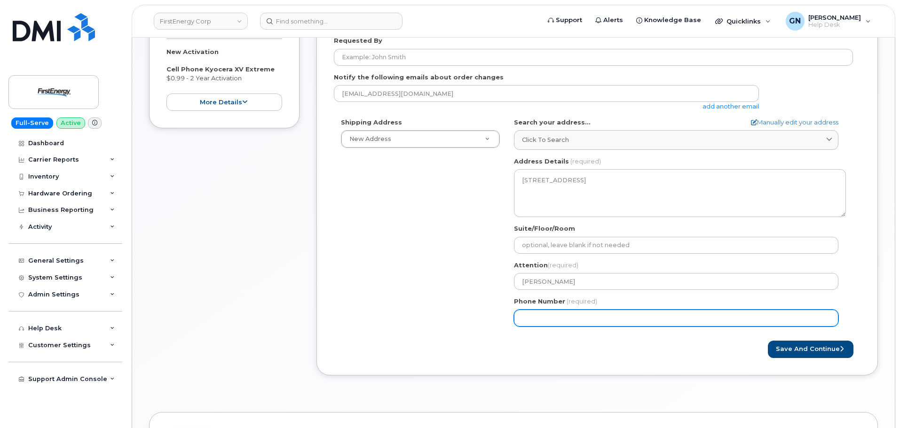
click at [556, 324] on input "Phone Number" at bounding box center [676, 318] width 324 height 17
paste input "7328032352"
select select
type input "7328032352"
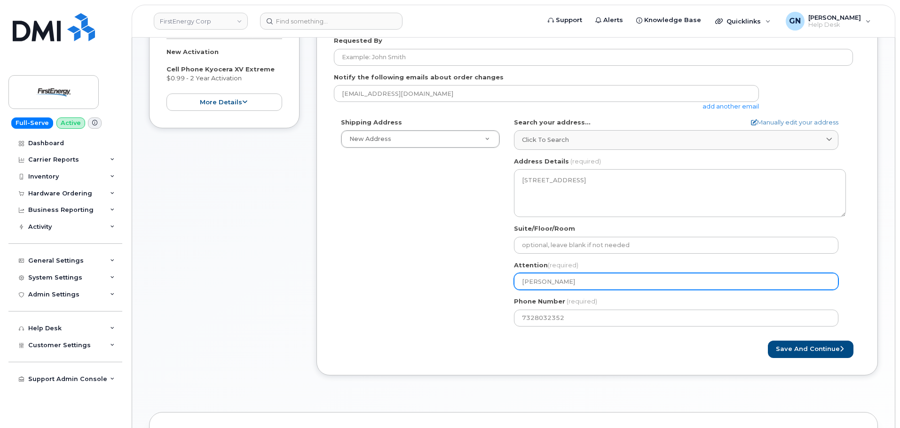
click at [564, 284] on input "[PERSON_NAME]" at bounding box center [676, 281] width 324 height 17
paste input "[PERSON_NAME]"
select select
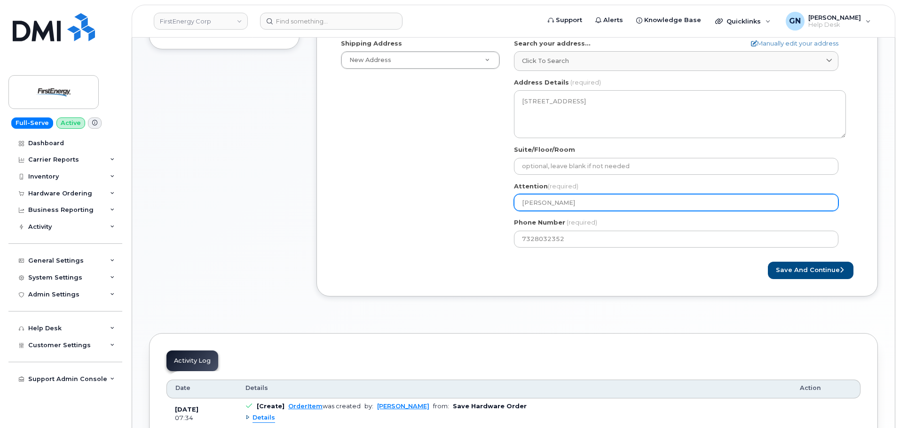
scroll to position [282, 0]
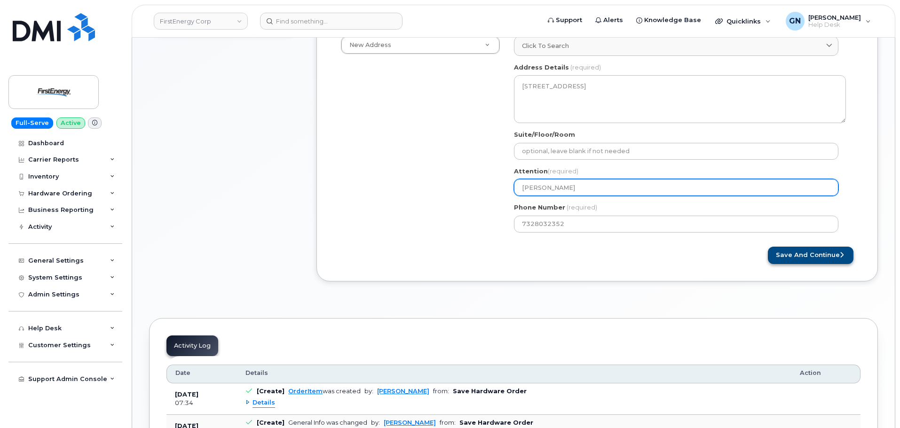
type input "[PERSON_NAME]"
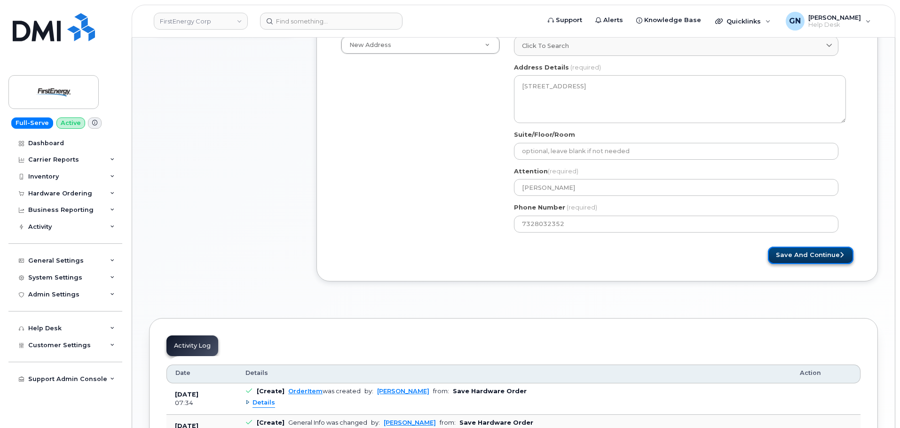
click at [796, 254] on button "Save and Continue" at bounding box center [811, 255] width 86 height 17
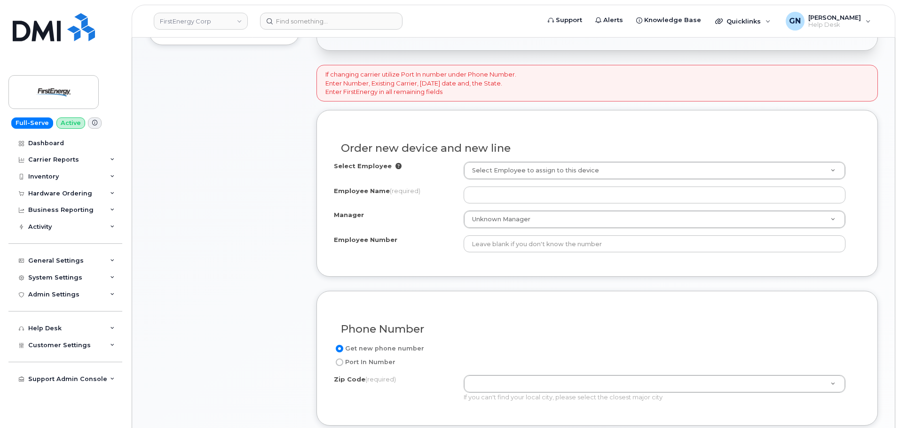
scroll to position [300, 0]
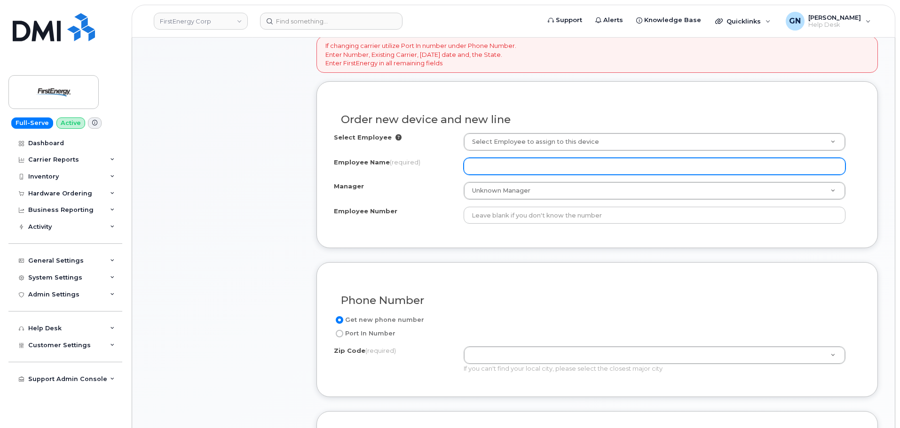
click at [498, 164] on input "Employee Name (required)" at bounding box center [655, 166] width 382 height 17
paste input "[PERSON_NAME]"
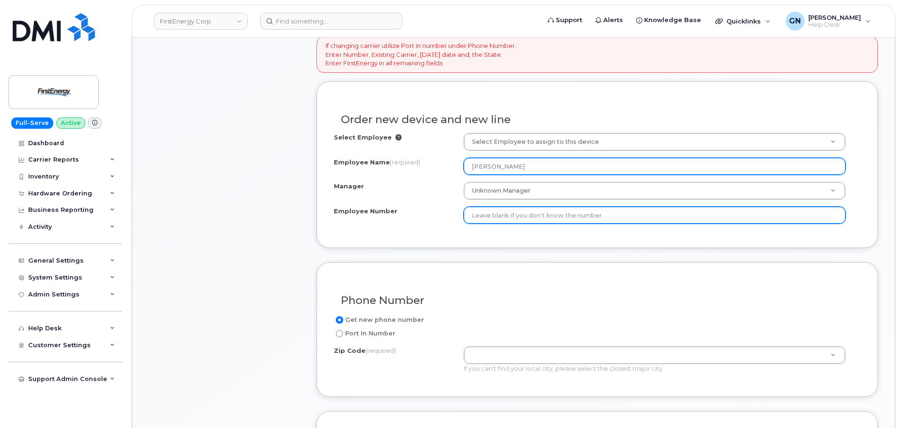
type input "[PERSON_NAME]"
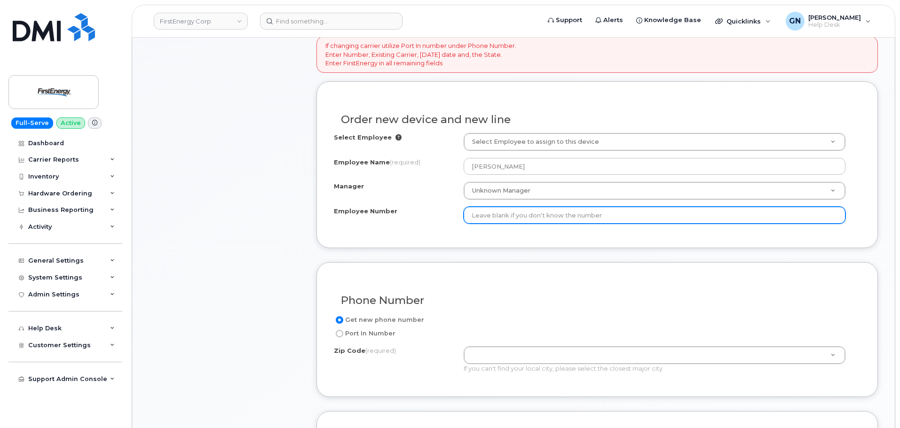
click at [493, 216] on input "Employee Number" at bounding box center [655, 215] width 382 height 17
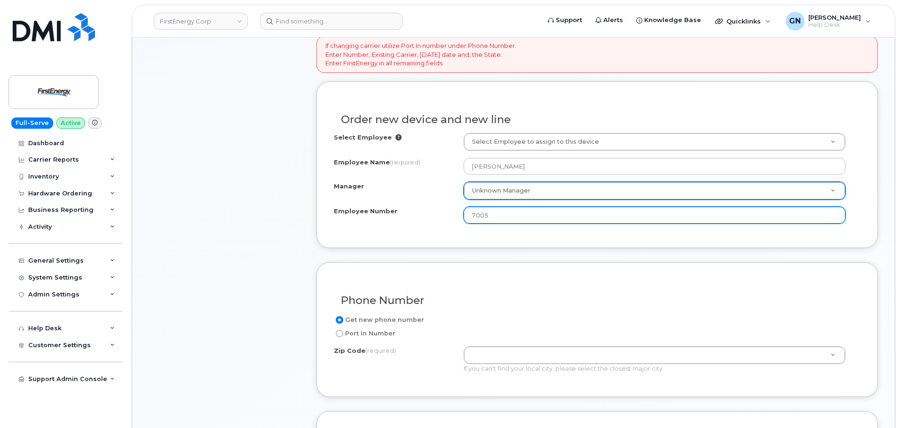
type input "7005"
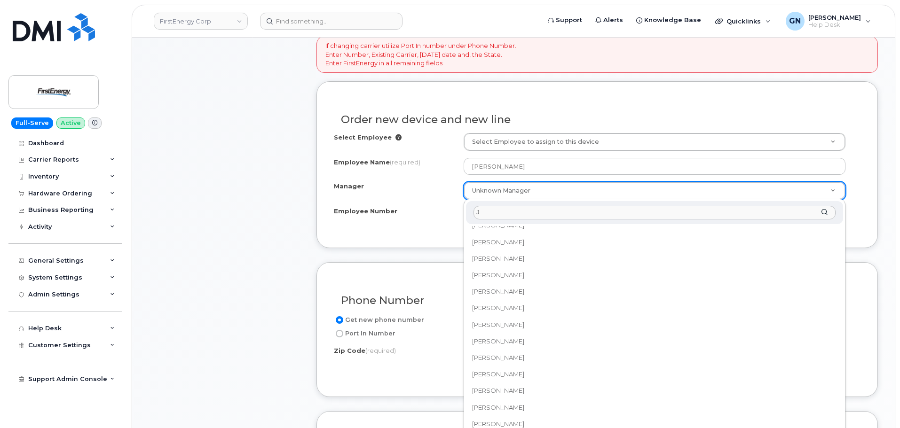
scroll to position [0, 0]
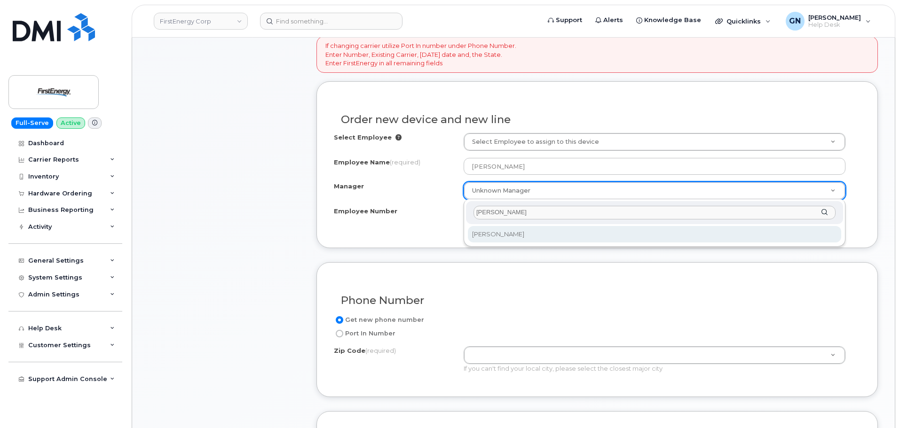
type input "John G"
select select "2065740"
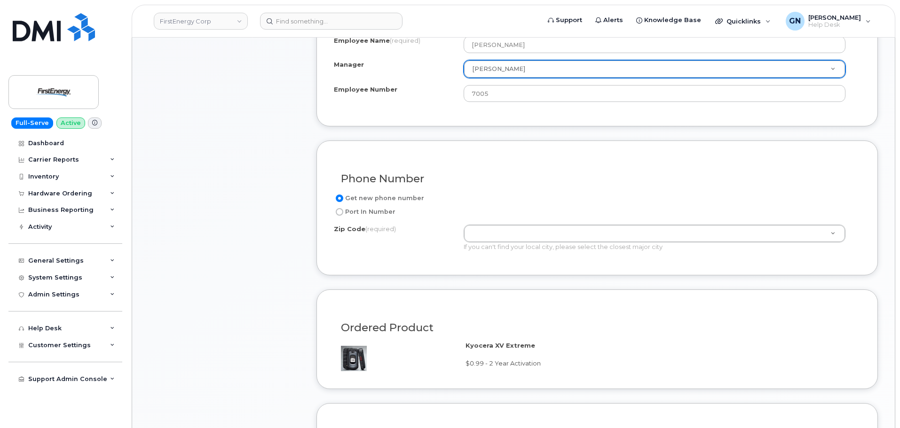
scroll to position [441, 0]
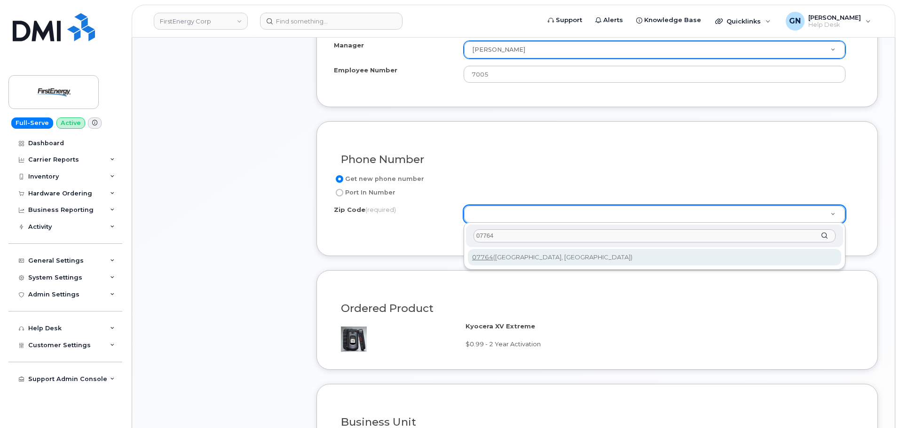
type input "07764"
type input "07764 (West Long Branch, NJ)"
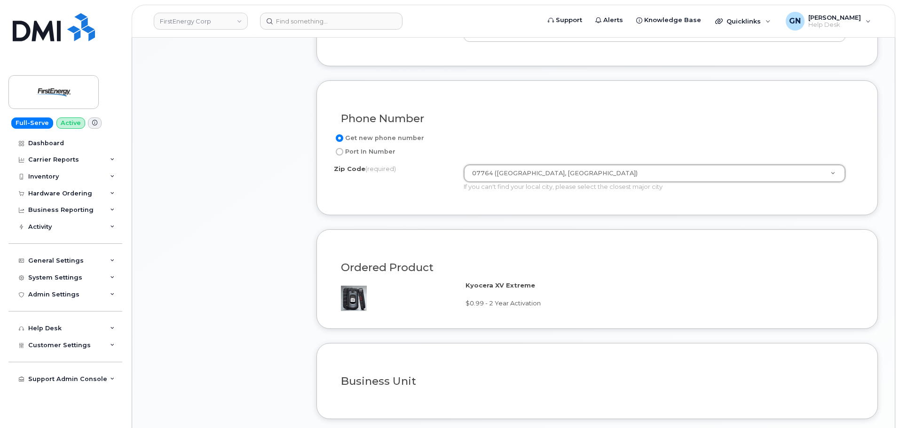
scroll to position [629, 0]
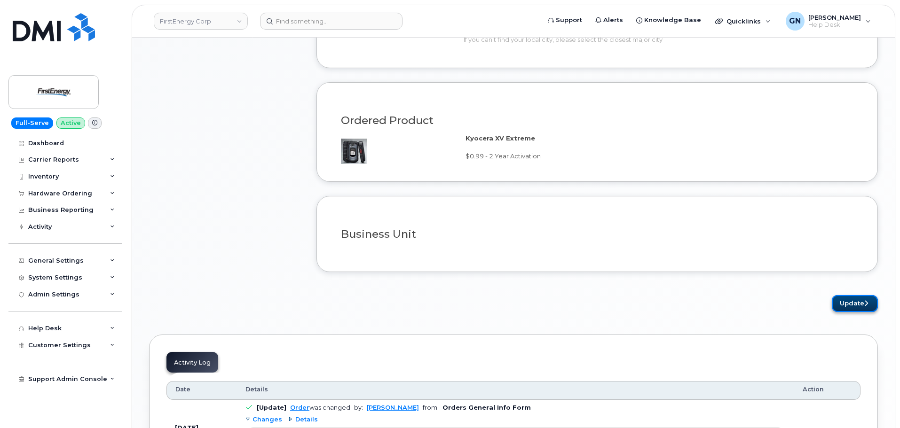
click at [843, 301] on button "Update" at bounding box center [855, 303] width 46 height 17
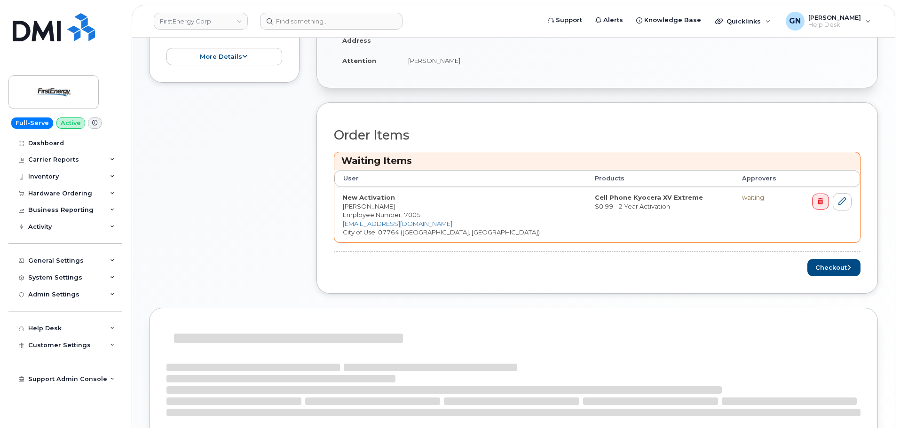
scroll to position [282, 0]
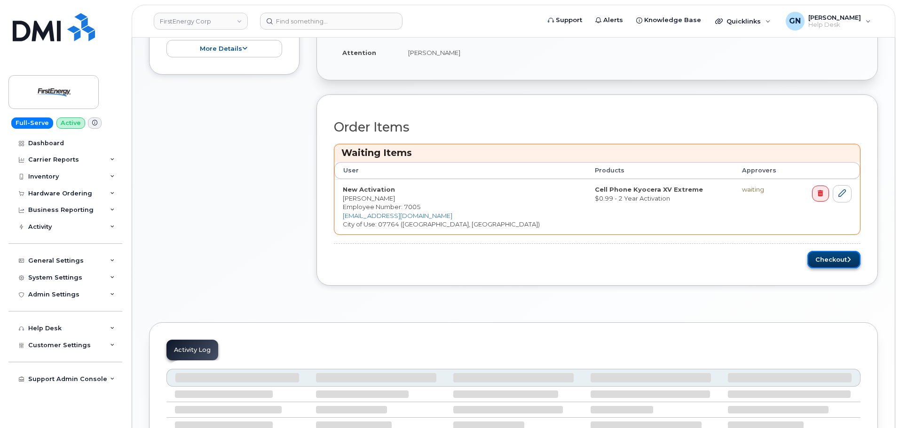
click at [845, 259] on button "Checkout" at bounding box center [833, 259] width 53 height 17
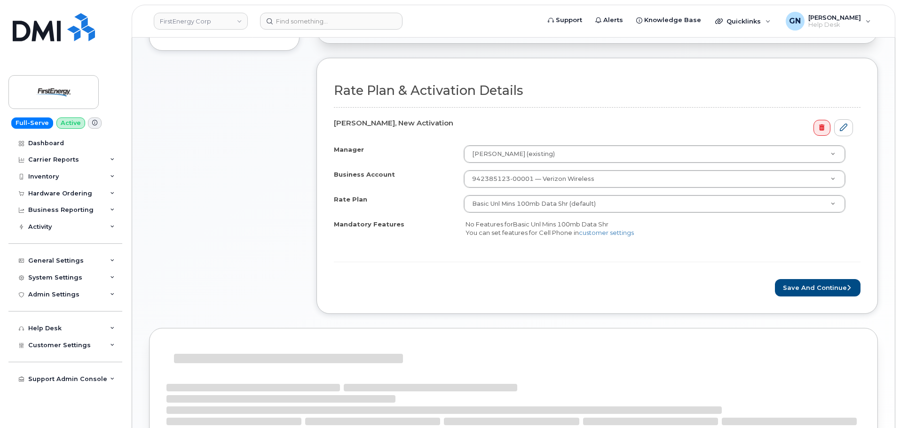
scroll to position [282, 0]
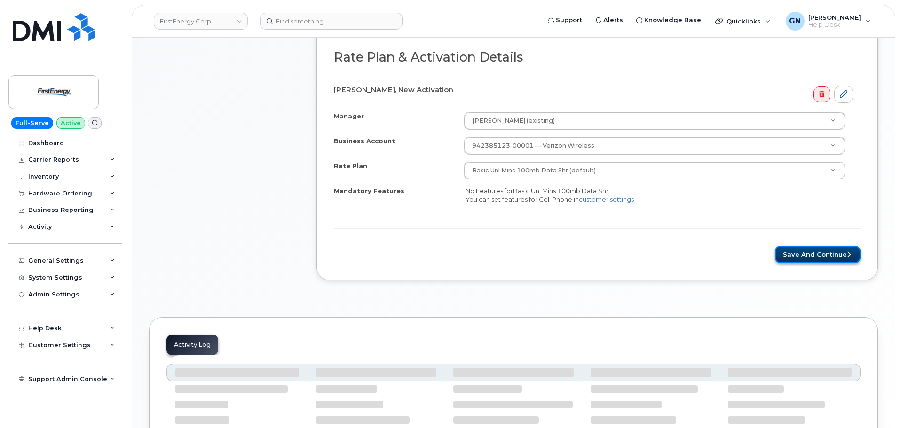
click at [788, 255] on button "Save and Continue" at bounding box center [818, 254] width 86 height 17
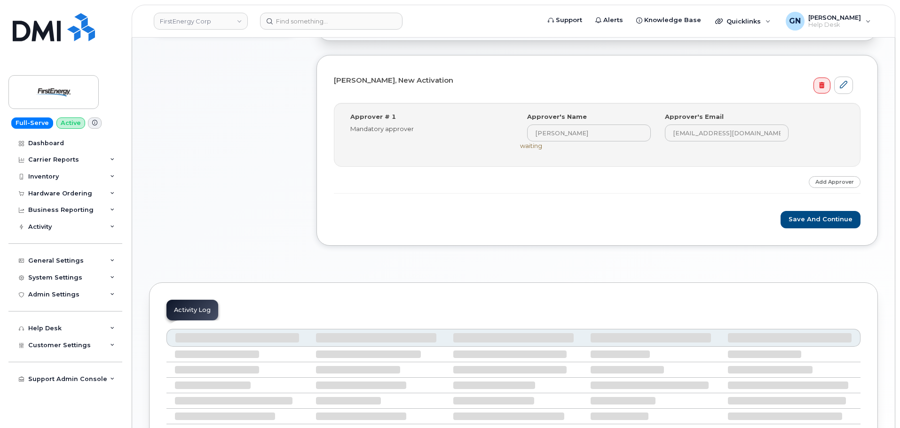
scroll to position [235, 0]
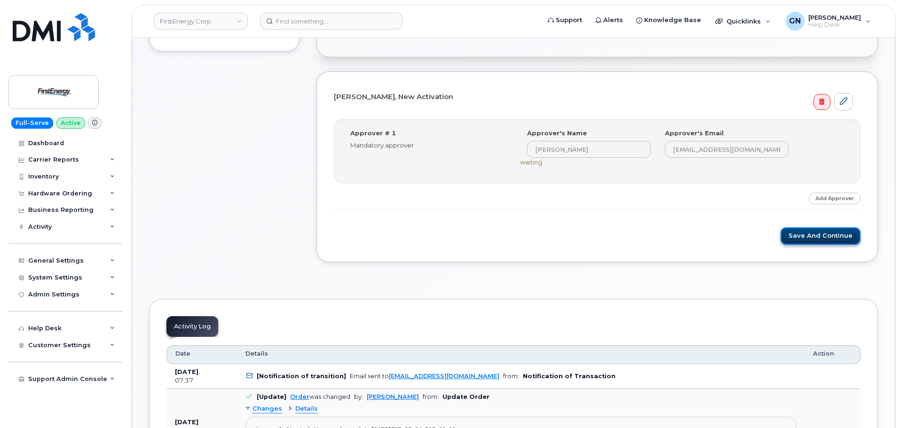
click at [818, 240] on button "Save and Continue" at bounding box center [821, 236] width 80 height 17
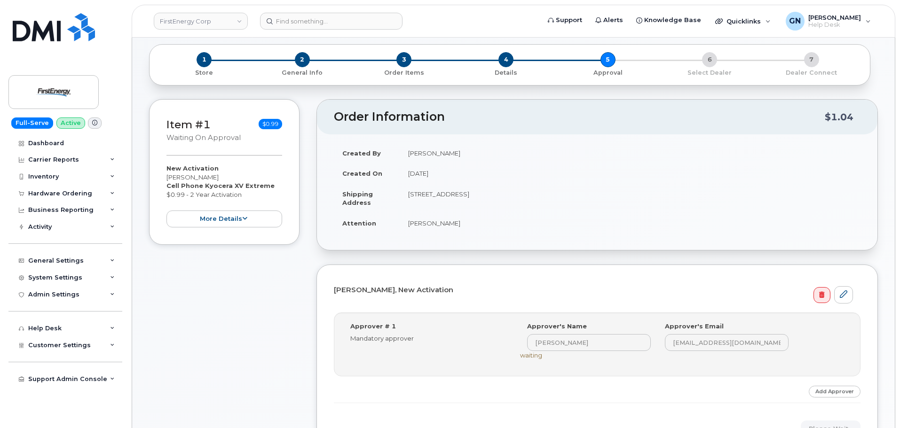
scroll to position [0, 0]
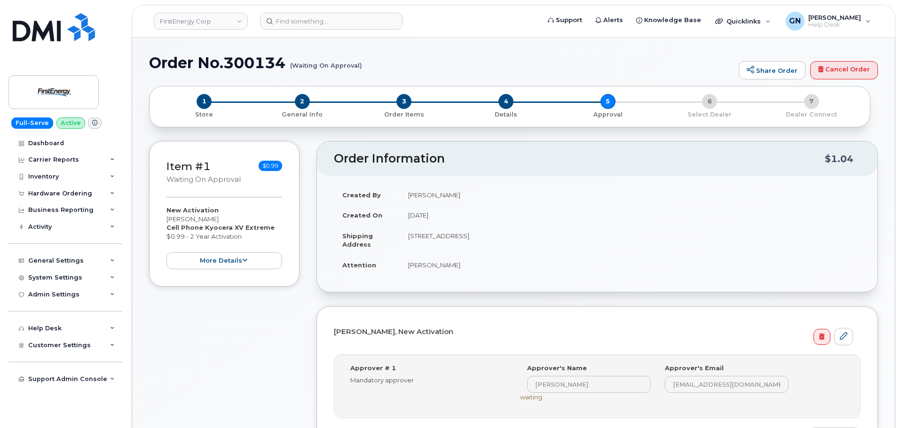
click at [181, 59] on h1 "Order No.300134 (Waiting On Approval)" at bounding box center [441, 63] width 585 height 16
drag, startPoint x: 181, startPoint y: 59, endPoint x: 236, endPoint y: 68, distance: 55.8
click at [237, 69] on h1 "Order No.300134 (Waiting On Approval)" at bounding box center [441, 63] width 585 height 16
copy h1 "Order No.300134"
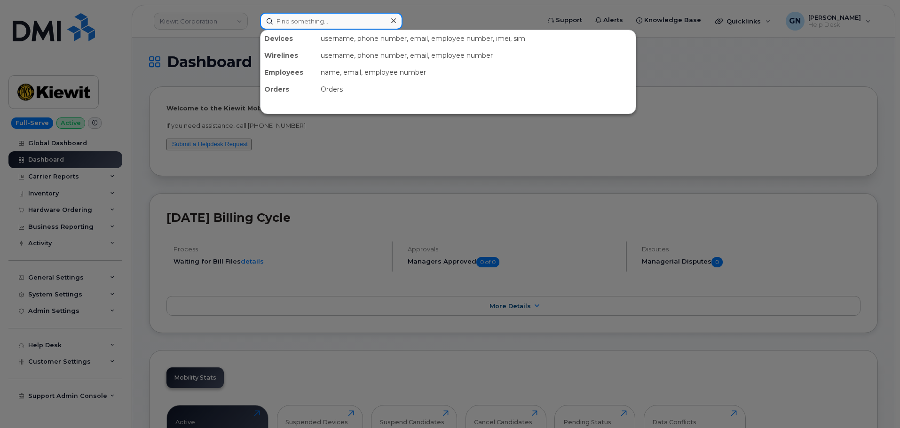
click at [290, 27] on input at bounding box center [331, 21] width 142 height 17
paste input "7733693569"
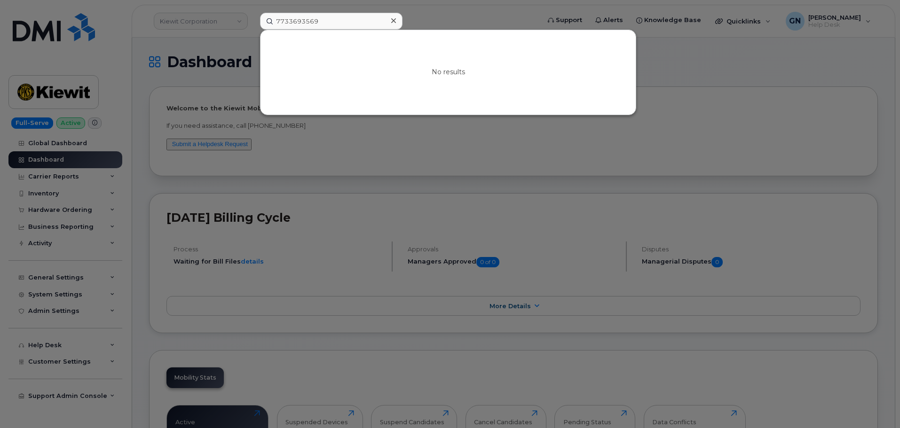
click at [391, 149] on div at bounding box center [450, 214] width 900 height 428
click at [348, 26] on input "7733693569" at bounding box center [331, 21] width 142 height 17
click at [348, 25] on input "7733693569" at bounding box center [331, 21] width 142 height 17
paste input "5207018"
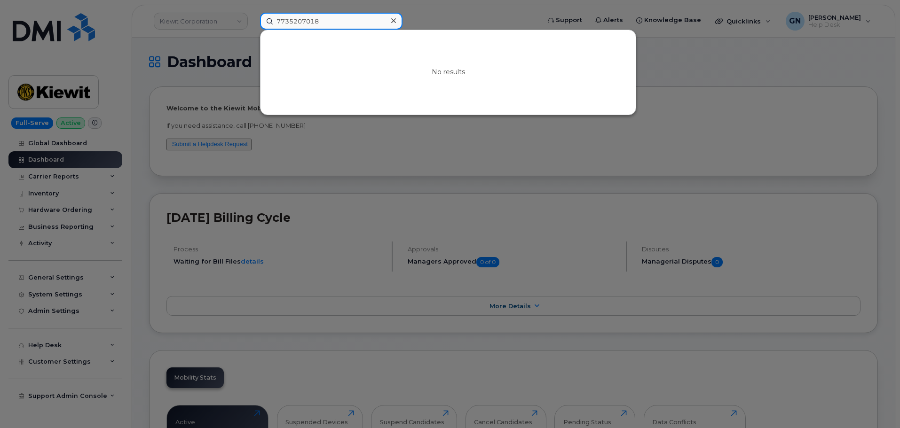
type input "7735207018"
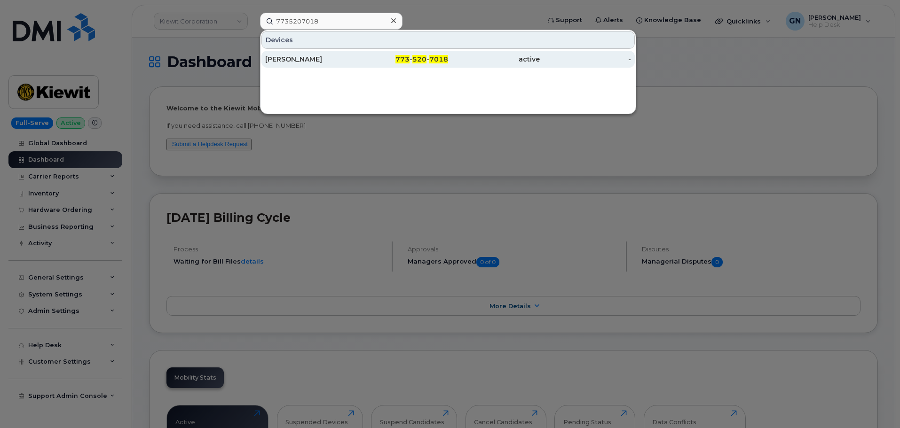
click at [380, 57] on div "773 - 520 - 7018" at bounding box center [403, 59] width 92 height 9
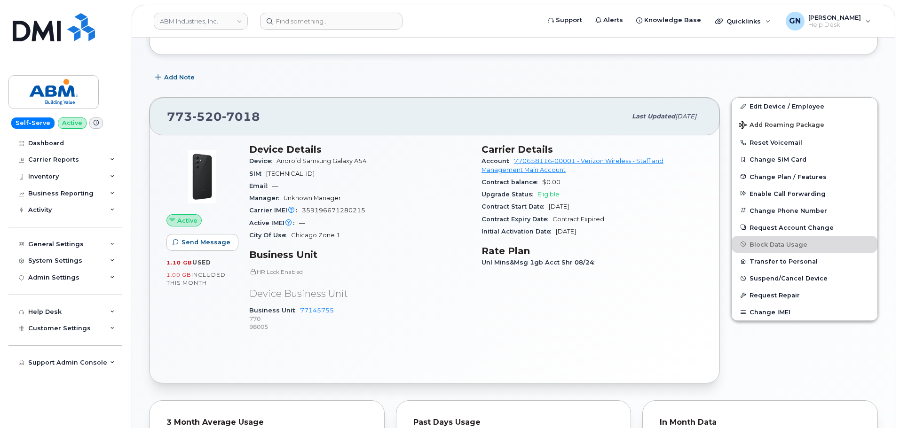
scroll to position [141, 0]
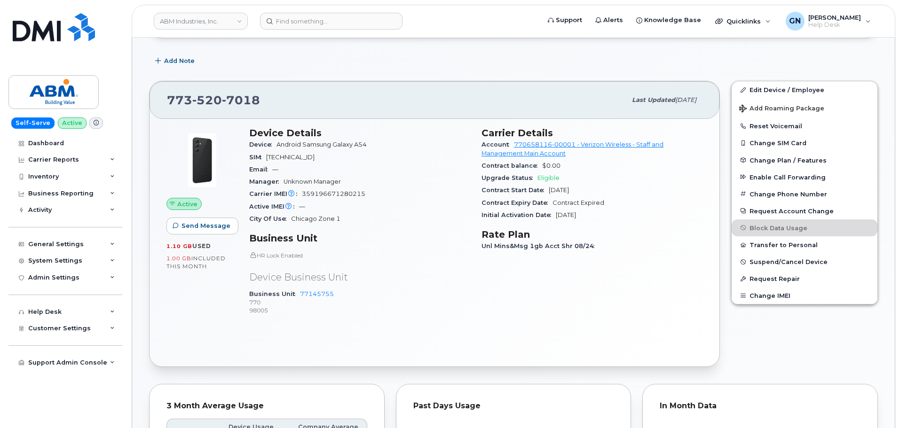
click at [289, 144] on span "Android Samsung Galaxy A54" at bounding box center [322, 144] width 90 height 7
drag, startPoint x: 289, startPoint y: 144, endPoint x: 357, endPoint y: 142, distance: 67.8
click at [357, 142] on span "Android Samsung Galaxy A54" at bounding box center [322, 144] width 90 height 7
copy span "Android Samsung Galaxy A54"
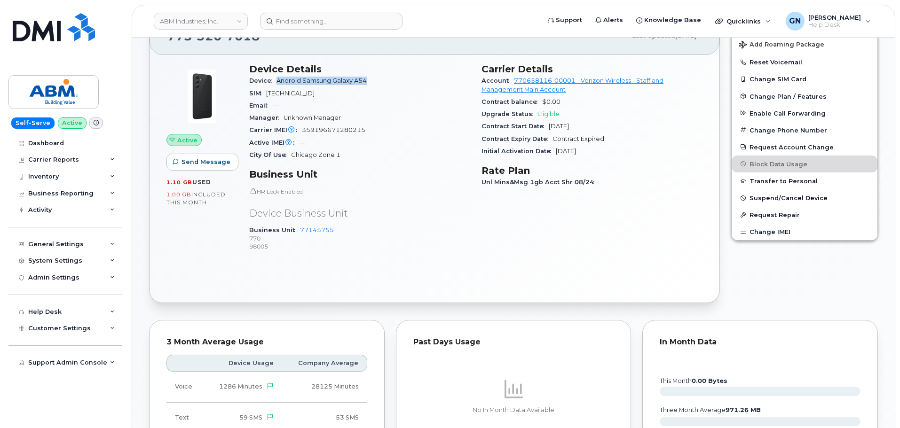
scroll to position [188, 0]
